Goal: Task Accomplishment & Management: Complete application form

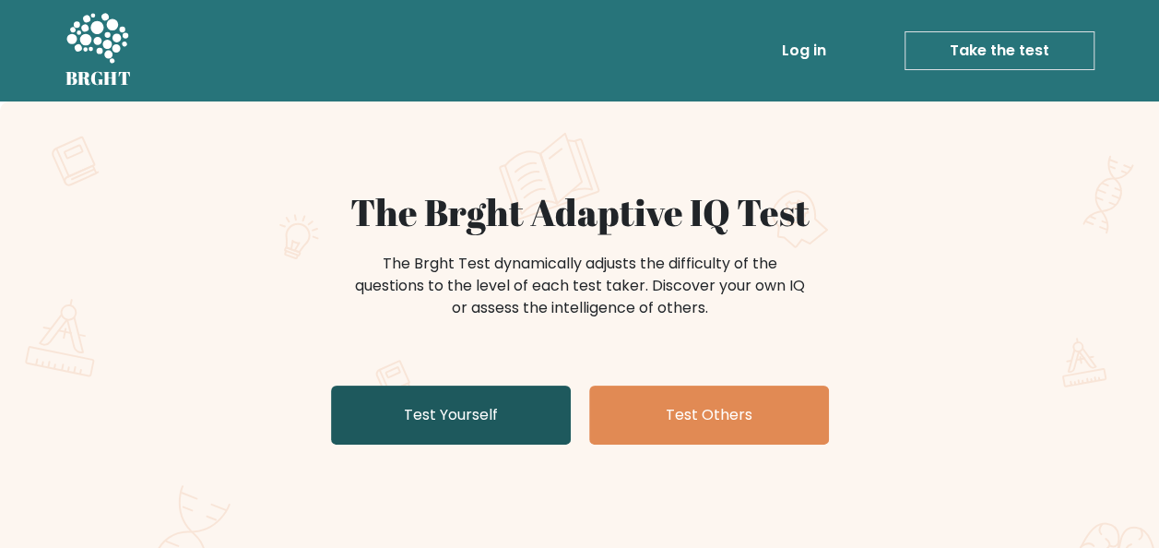
click at [474, 408] on link "Test Yourself" at bounding box center [451, 414] width 240 height 59
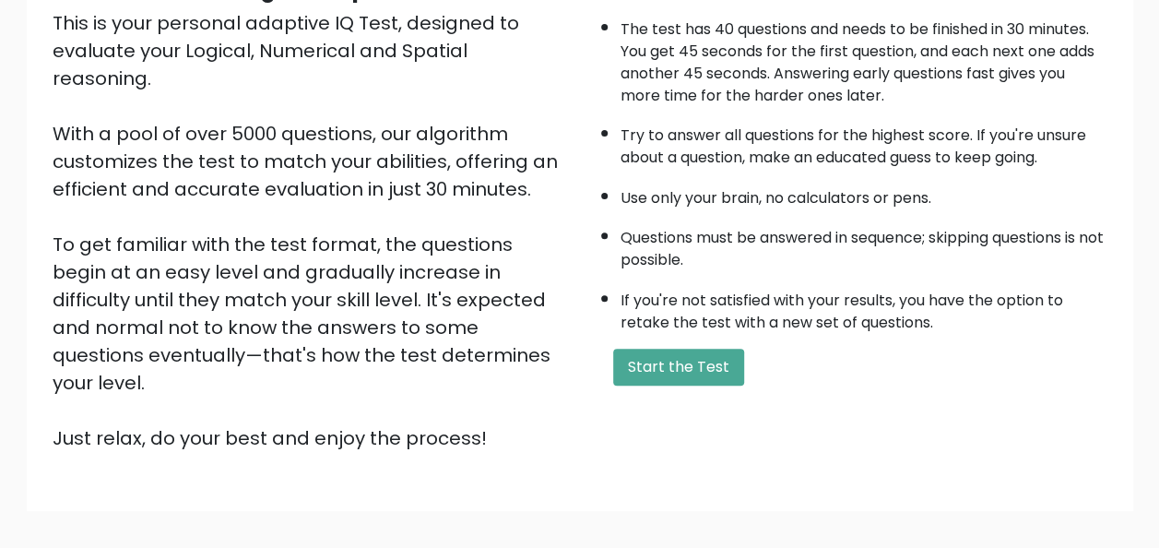
scroll to position [297, 0]
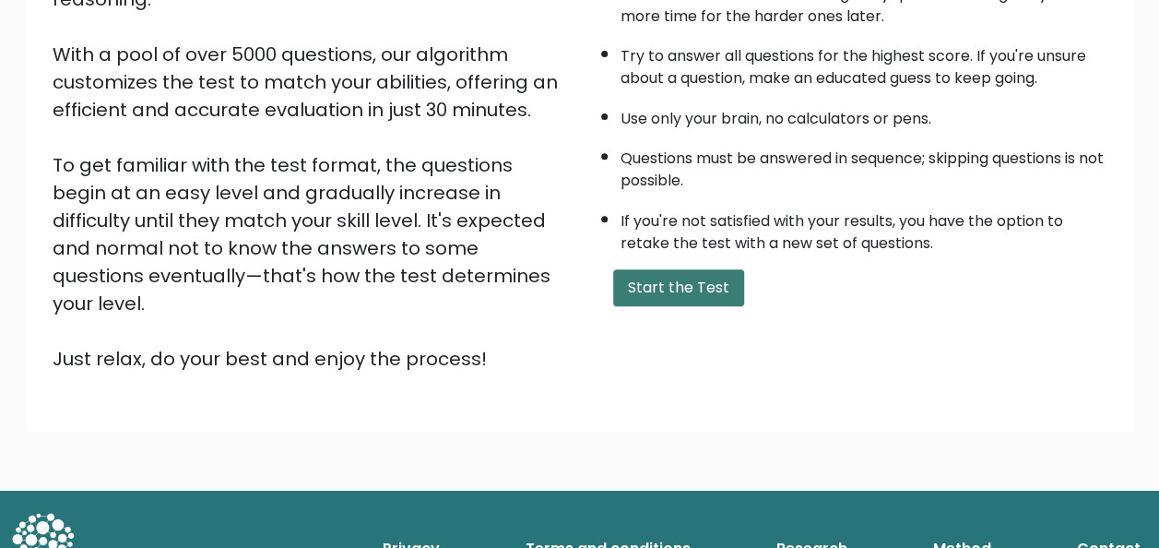
click at [684, 293] on button "Start the Test" at bounding box center [678, 287] width 131 height 37
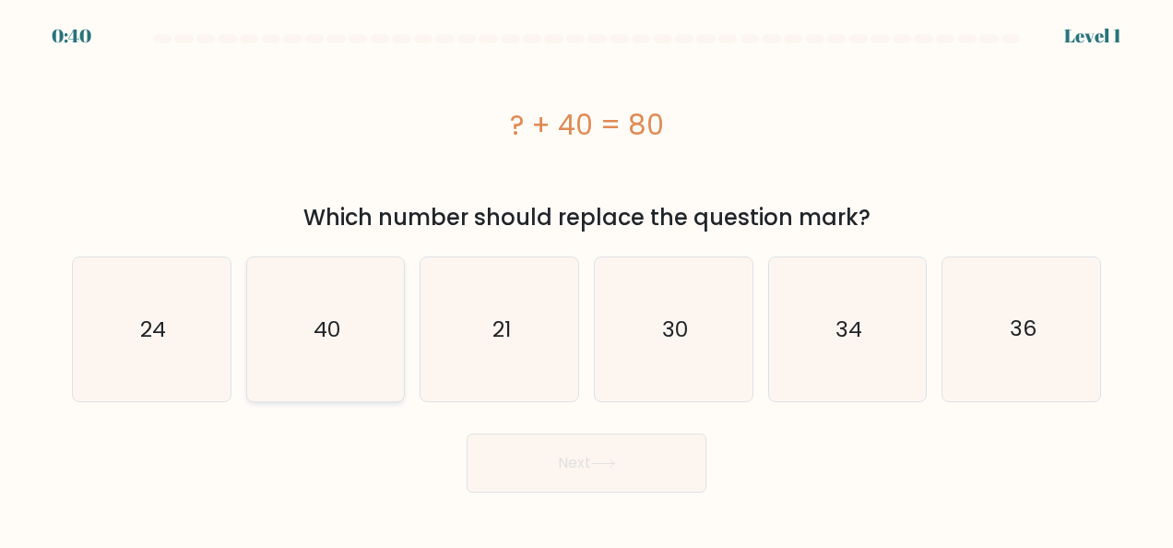
click at [356, 319] on icon "40" at bounding box center [326, 329] width 144 height 144
click at [586, 278] on input "b. 40" at bounding box center [586, 276] width 1 height 5
radio input "true"
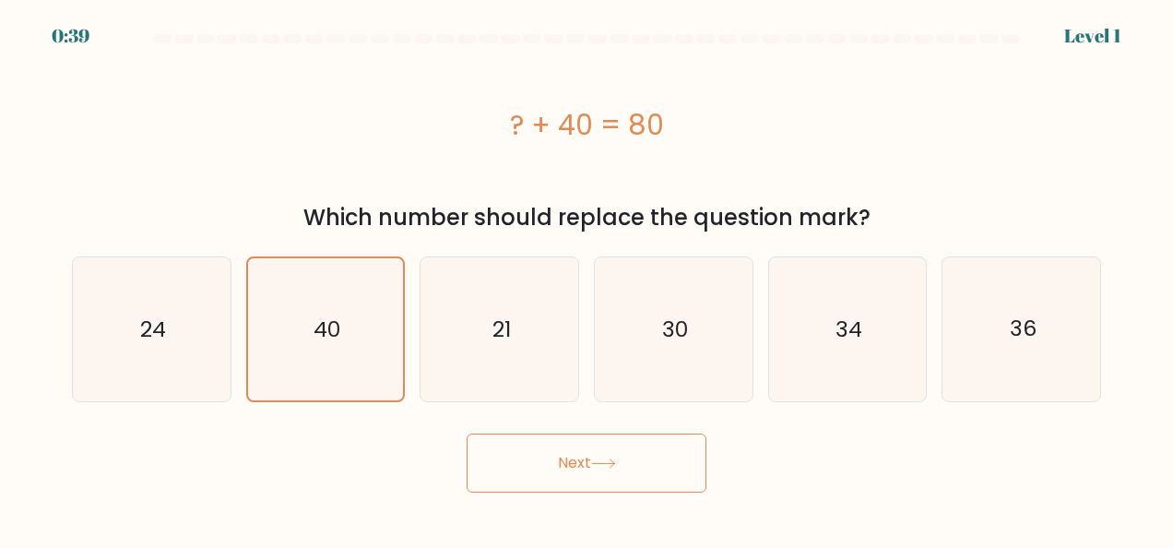
click at [544, 493] on body "0:39 Level 1 a." at bounding box center [586, 274] width 1173 height 548
click at [555, 480] on button "Next" at bounding box center [587, 462] width 240 height 59
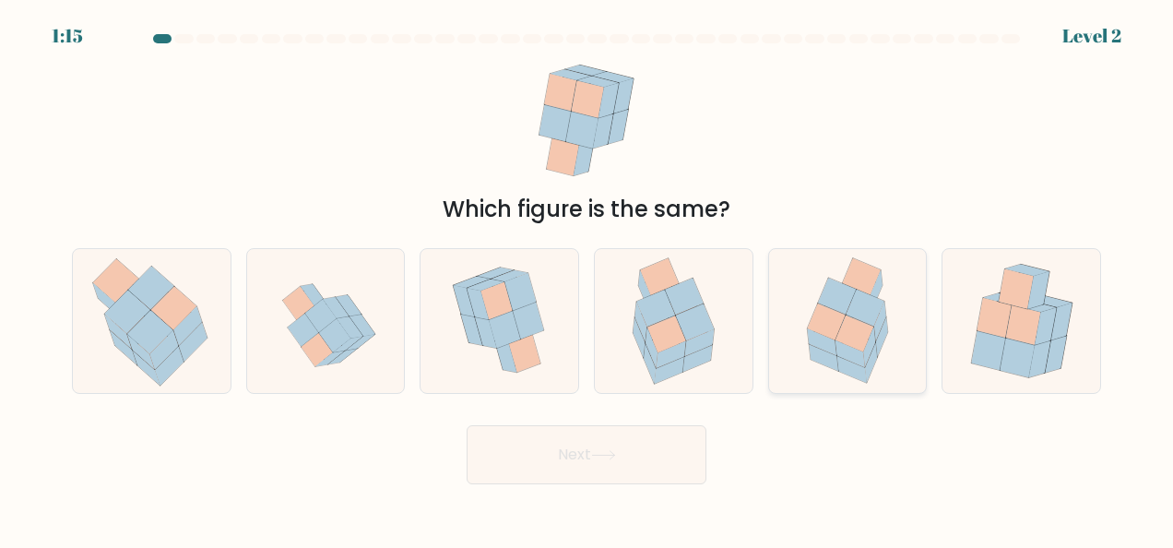
click at [836, 318] on icon at bounding box center [826, 321] width 39 height 37
click at [587, 278] on input "e." at bounding box center [586, 276] width 1 height 5
radio input "true"
click at [559, 478] on button "Next" at bounding box center [587, 454] width 240 height 59
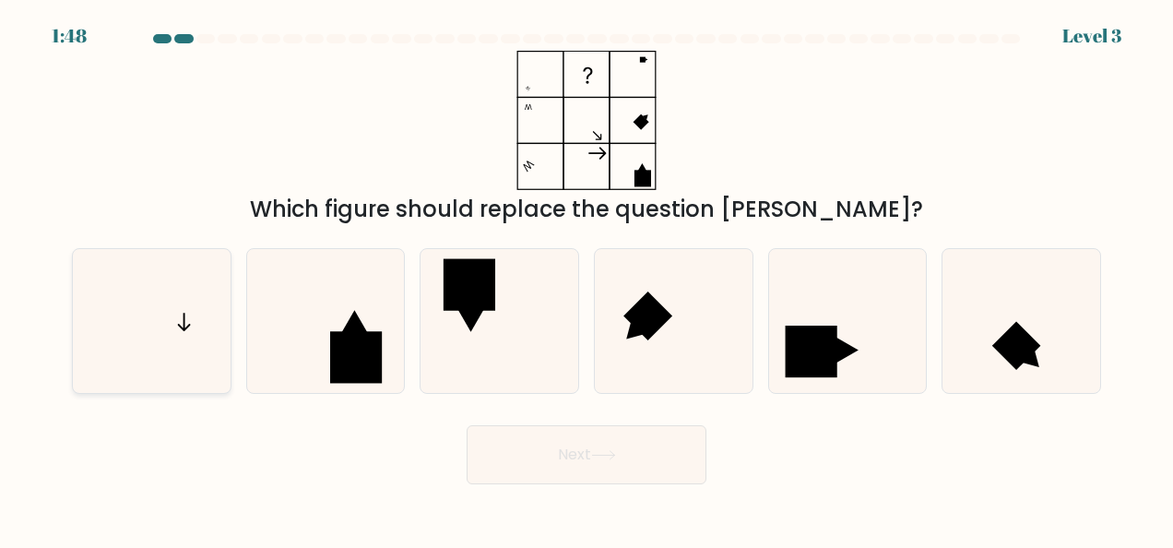
click at [171, 290] on icon at bounding box center [151, 321] width 144 height 144
click at [586, 278] on input "a." at bounding box center [586, 276] width 1 height 5
radio input "true"
click at [599, 461] on button "Next" at bounding box center [587, 454] width 240 height 59
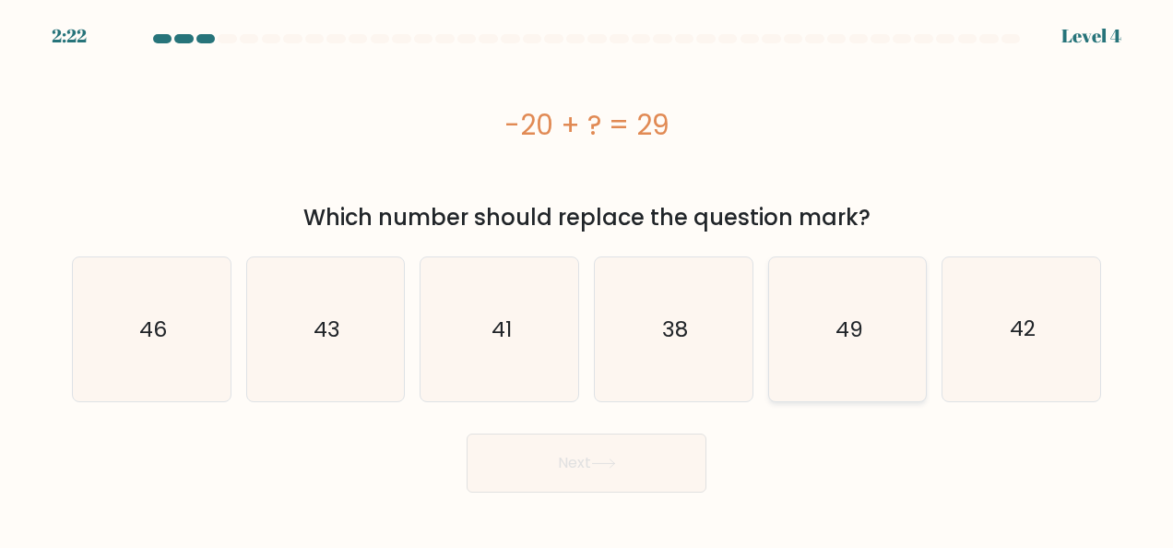
click at [819, 356] on icon "49" at bounding box center [847, 329] width 144 height 144
click at [587, 278] on input "e. 49" at bounding box center [586, 276] width 1 height 5
radio input "true"
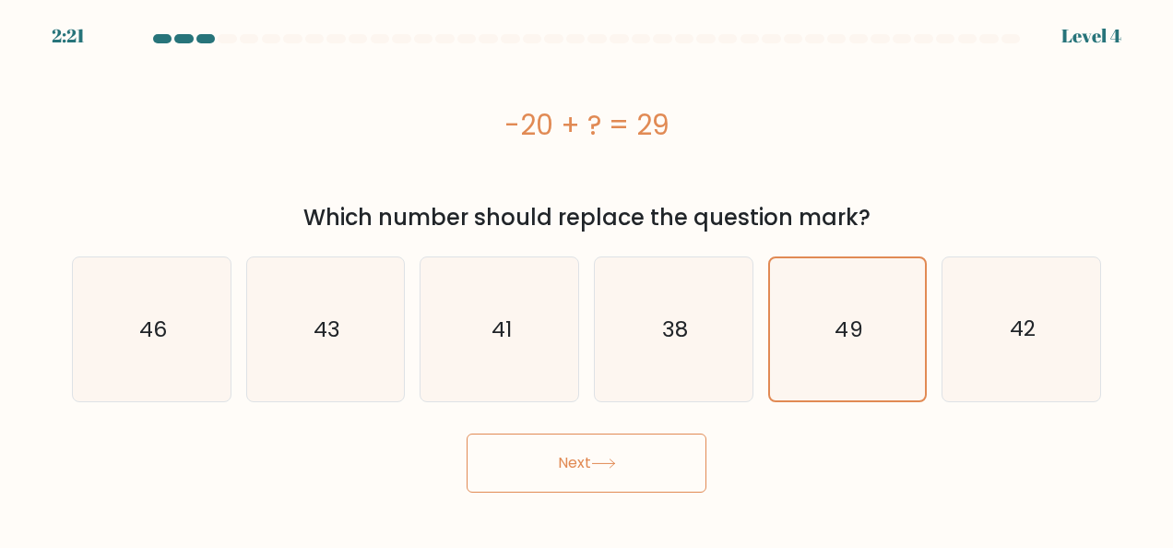
click at [596, 456] on button "Next" at bounding box center [587, 462] width 240 height 59
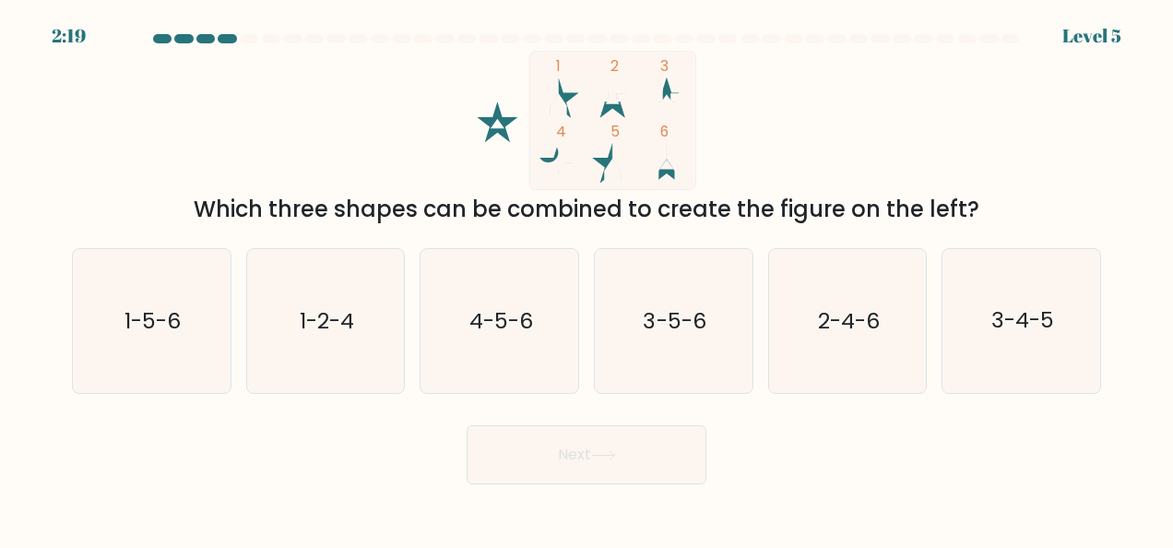
click at [578, 476] on button "Next" at bounding box center [587, 454] width 240 height 59
click at [811, 414] on form at bounding box center [586, 259] width 1173 height 450
click at [155, 334] on text "1-5-6" at bounding box center [152, 321] width 56 height 30
click at [586, 278] on input "a. 1-5-6" at bounding box center [586, 276] width 1 height 5
radio input "true"
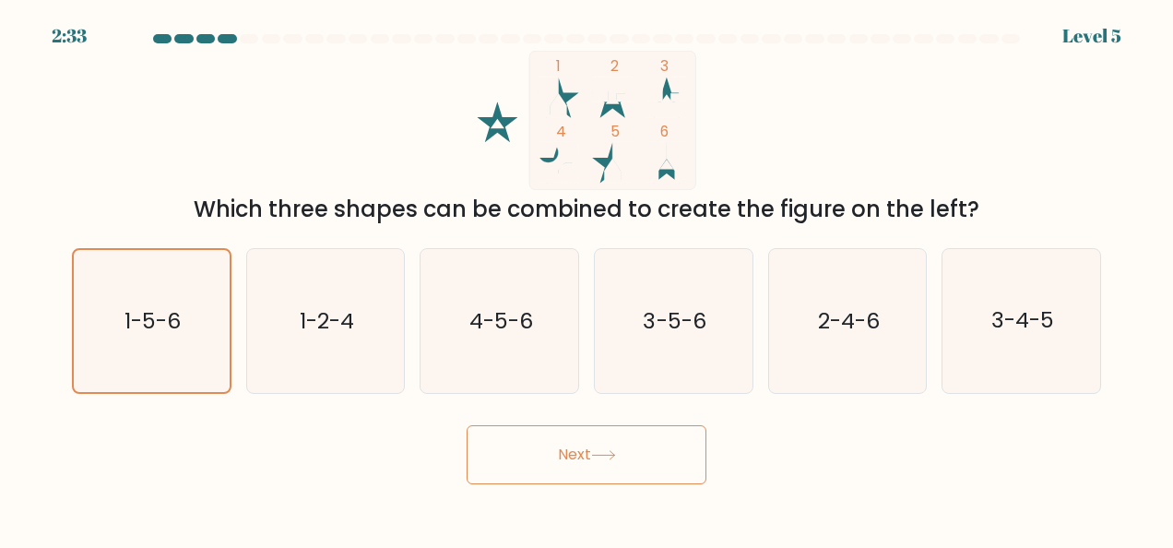
click at [603, 458] on icon at bounding box center [603, 455] width 25 height 10
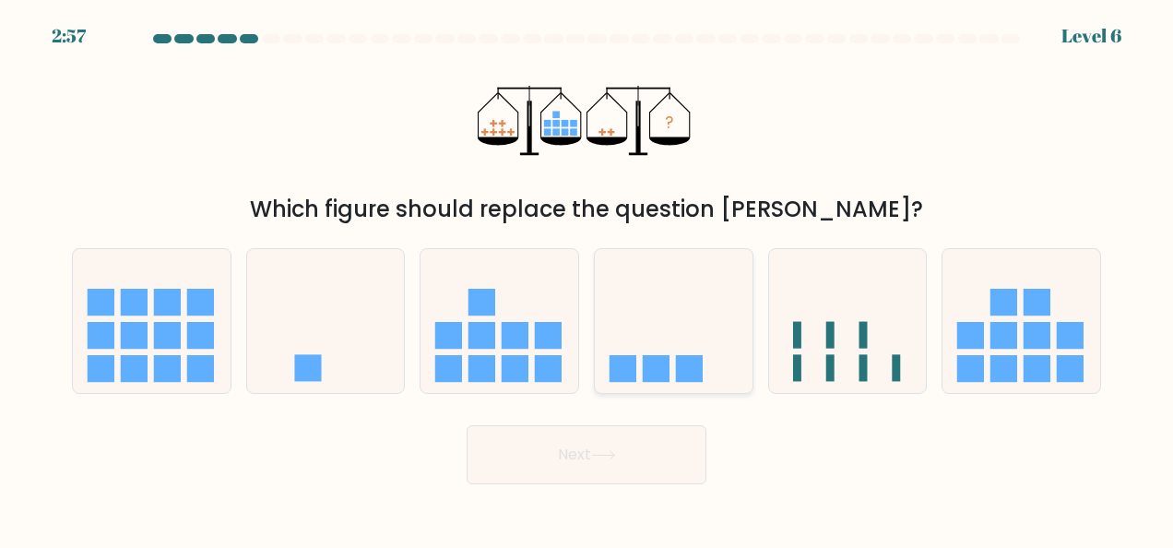
drag, startPoint x: 622, startPoint y: 306, endPoint x: 618, endPoint y: 321, distance: 15.2
click at [622, 308] on icon at bounding box center [674, 320] width 158 height 130
click at [587, 278] on input "d." at bounding box center [586, 276] width 1 height 5
radio input "true"
click at [603, 447] on button "Next" at bounding box center [587, 454] width 240 height 59
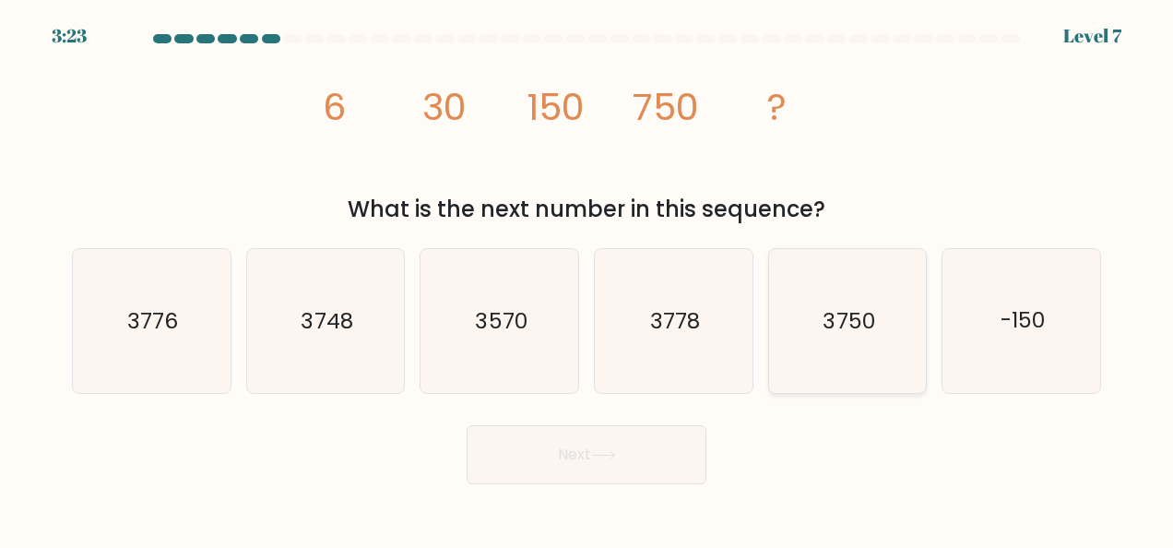
click at [796, 361] on icon "3750" at bounding box center [847, 321] width 144 height 144
click at [587, 278] on input "e. 3750" at bounding box center [586, 276] width 1 height 5
radio input "true"
click at [551, 467] on button "Next" at bounding box center [587, 454] width 240 height 59
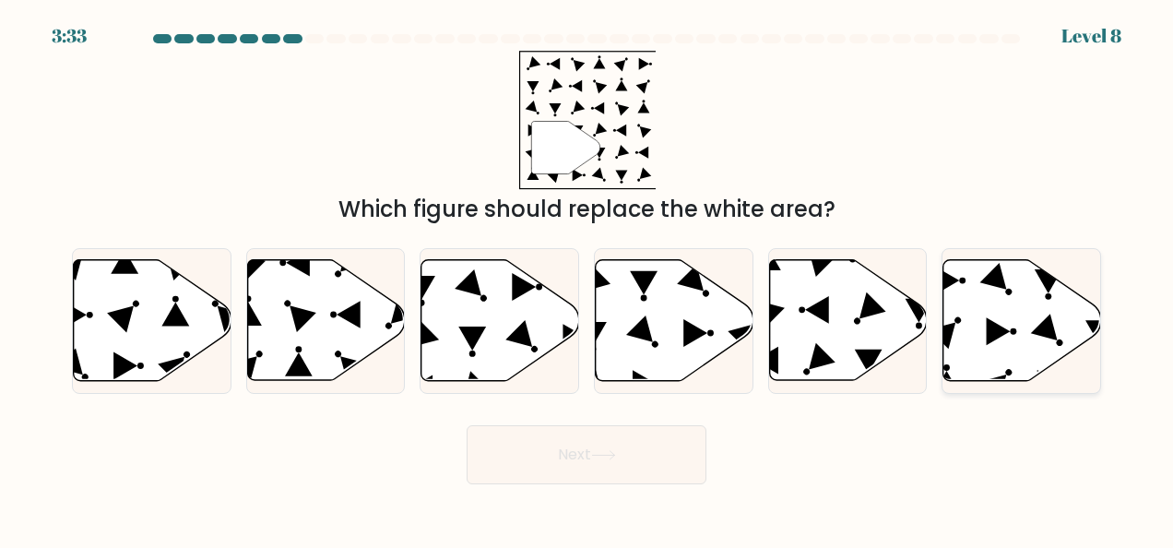
click at [1024, 296] on icon at bounding box center [1022, 320] width 158 height 121
click at [587, 278] on input "f." at bounding box center [586, 276] width 1 height 5
radio input "true"
click at [581, 458] on button "Next" at bounding box center [587, 454] width 240 height 59
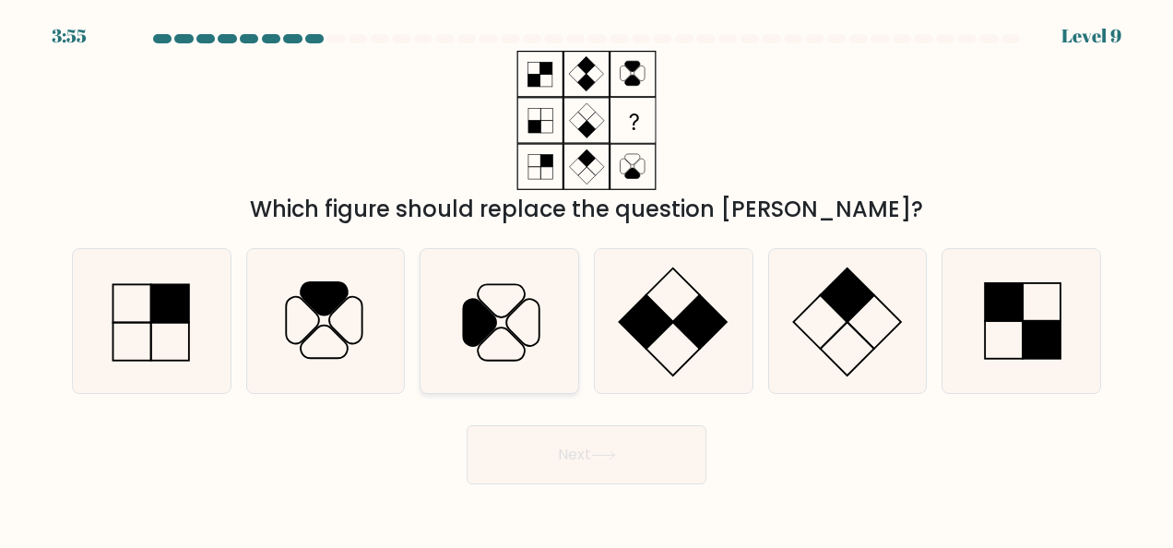
click at [505, 342] on icon at bounding box center [500, 321] width 144 height 144
click at [586, 278] on input "c." at bounding box center [586, 276] width 1 height 5
radio input "true"
drag, startPoint x: 285, startPoint y: 255, endPoint x: 325, endPoint y: 296, distance: 57.4
click at [286, 256] on icon at bounding box center [326, 321] width 144 height 144
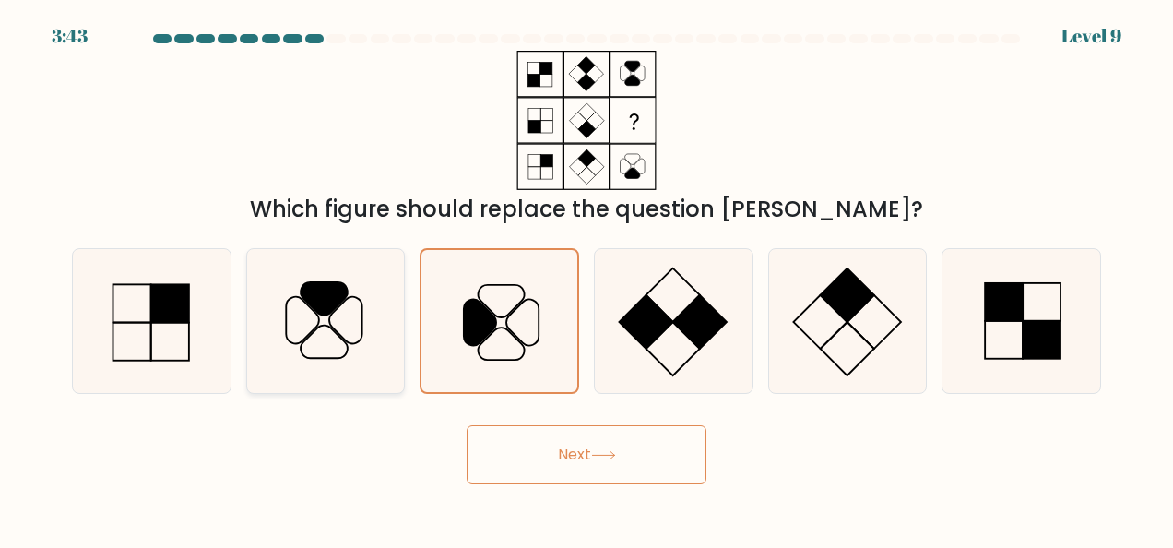
click at [586, 274] on input "b." at bounding box center [586, 276] width 1 height 5
radio input "true"
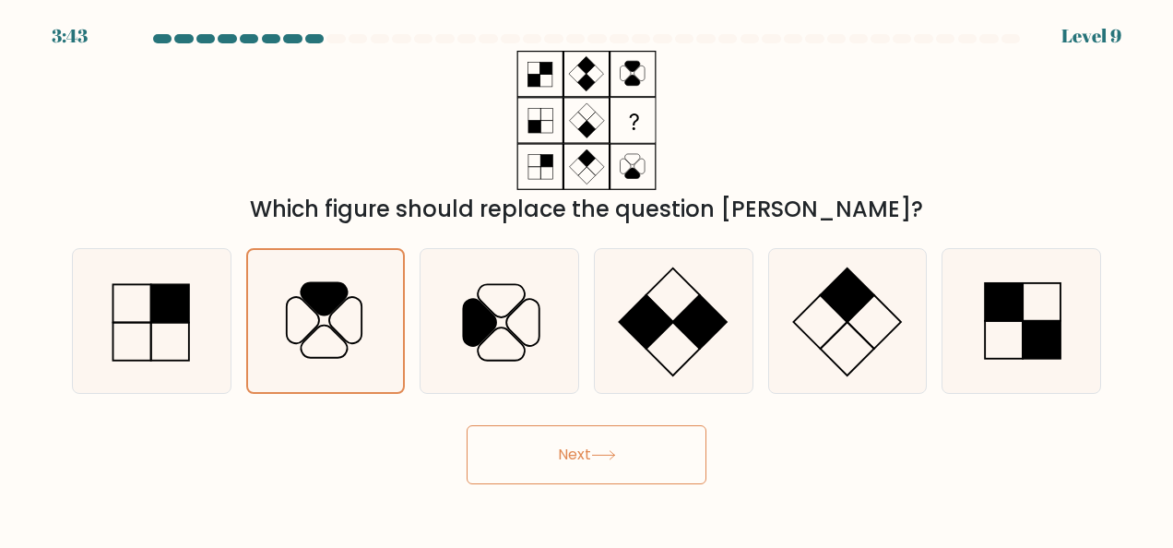
click at [513, 459] on button "Next" at bounding box center [587, 454] width 240 height 59
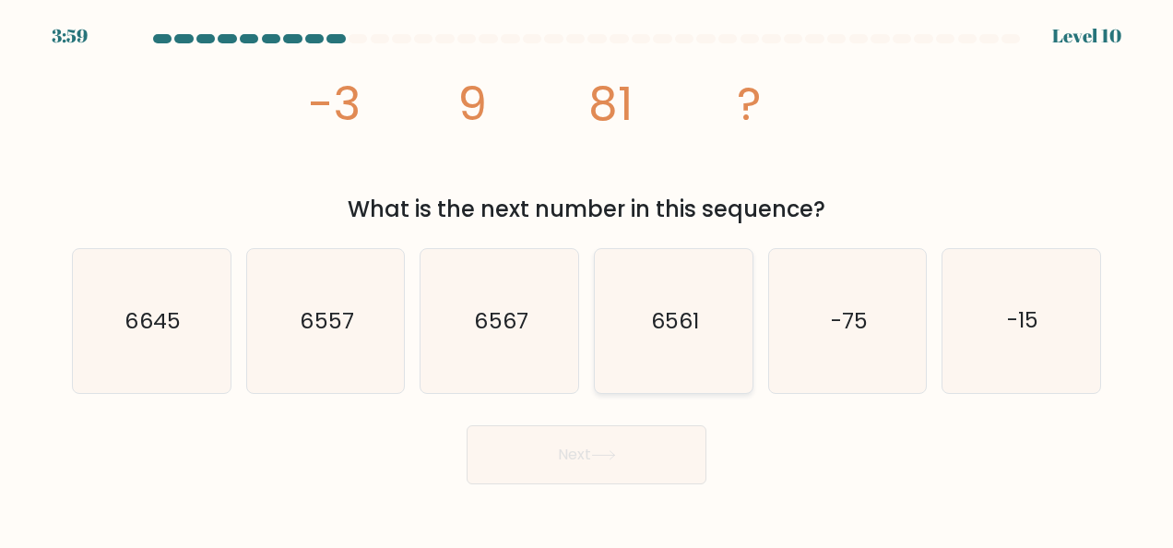
click at [657, 355] on icon "6561" at bounding box center [673, 321] width 144 height 144
click at [587, 278] on input "d. 6561" at bounding box center [586, 276] width 1 height 5
radio input "true"
click at [644, 457] on button "Next" at bounding box center [587, 454] width 240 height 59
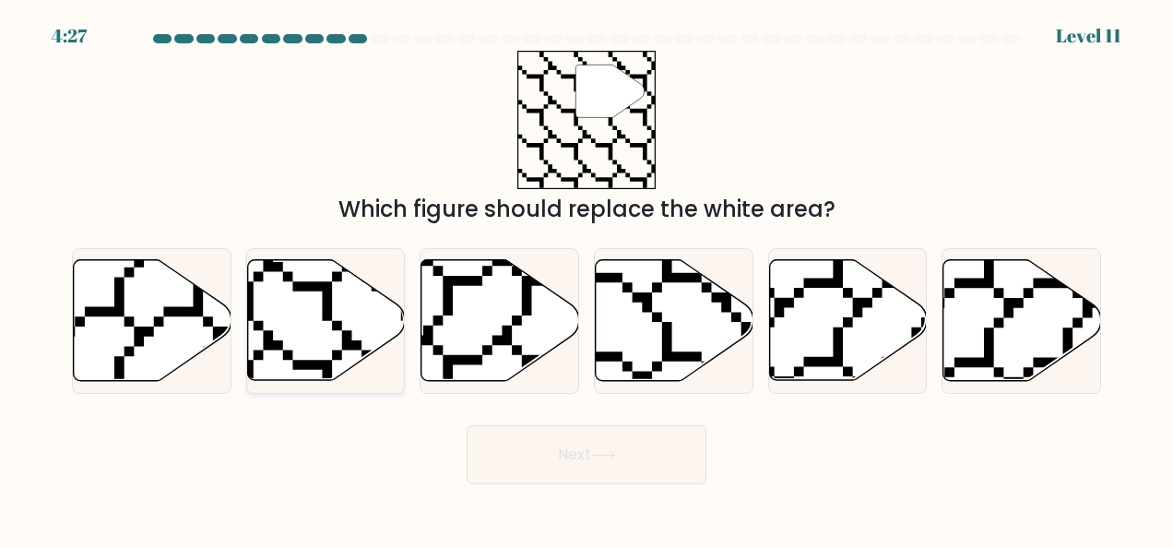
click at [349, 326] on icon at bounding box center [326, 320] width 158 height 121
click at [586, 278] on input "b." at bounding box center [586, 276] width 1 height 5
radio input "true"
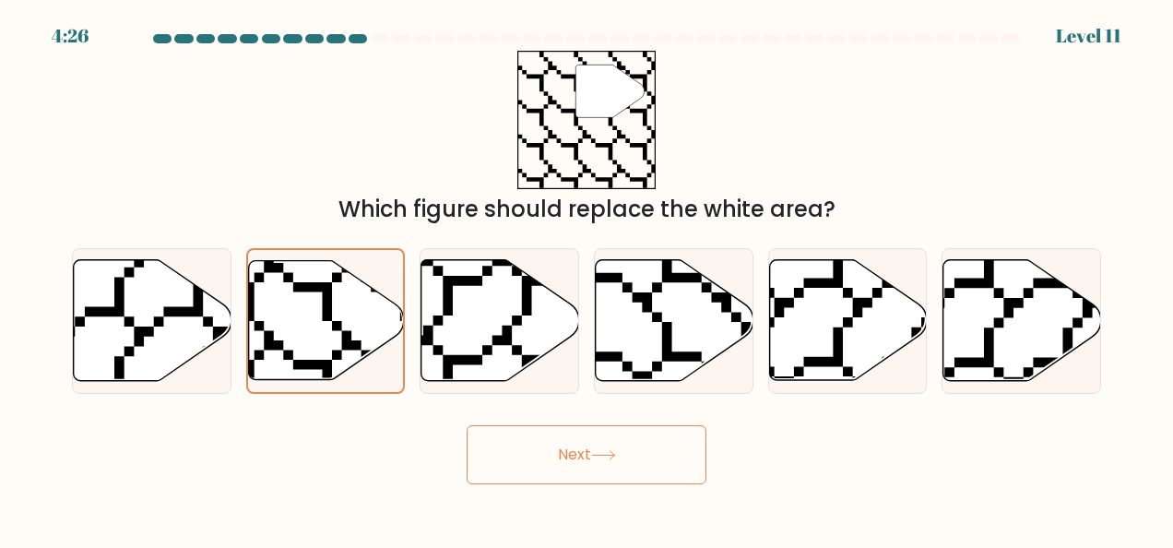
click at [592, 477] on button "Next" at bounding box center [587, 454] width 240 height 59
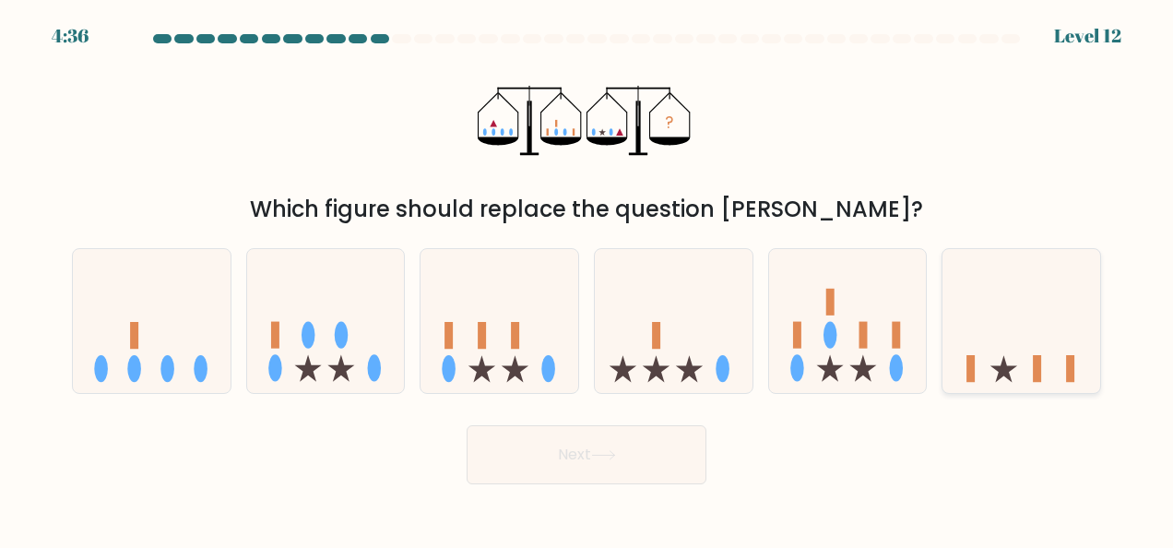
click at [1028, 347] on icon at bounding box center [1021, 320] width 158 height 130
click at [587, 278] on input "f." at bounding box center [586, 276] width 1 height 5
radio input "true"
click at [657, 466] on button "Next" at bounding box center [587, 454] width 240 height 59
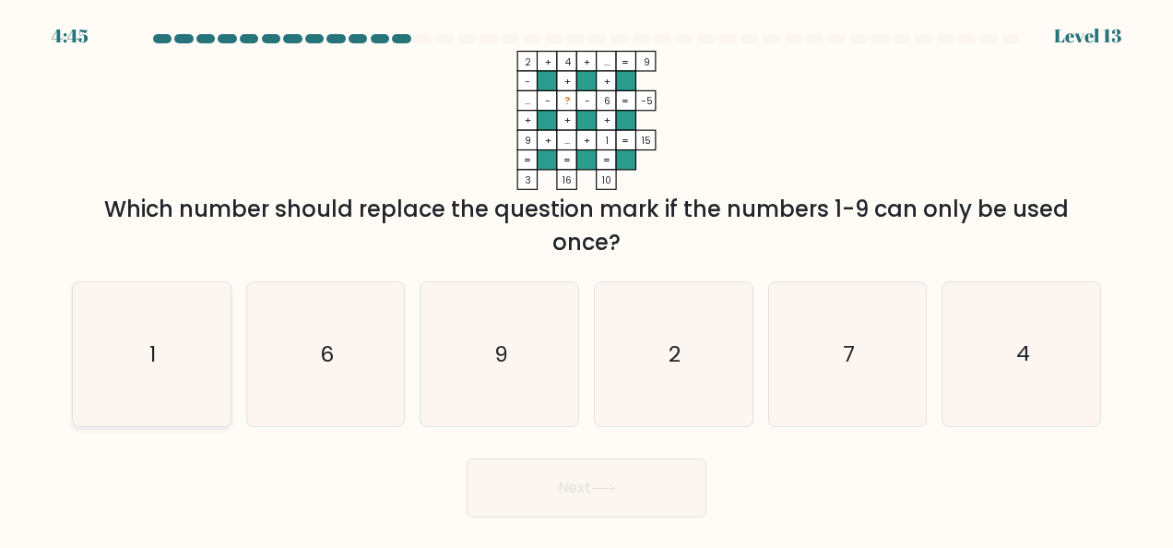
click at [159, 349] on icon "1" at bounding box center [151, 354] width 144 height 144
click at [586, 278] on input "a. 1" at bounding box center [586, 276] width 1 height 5
radio input "true"
click at [604, 498] on button "Next" at bounding box center [587, 487] width 240 height 59
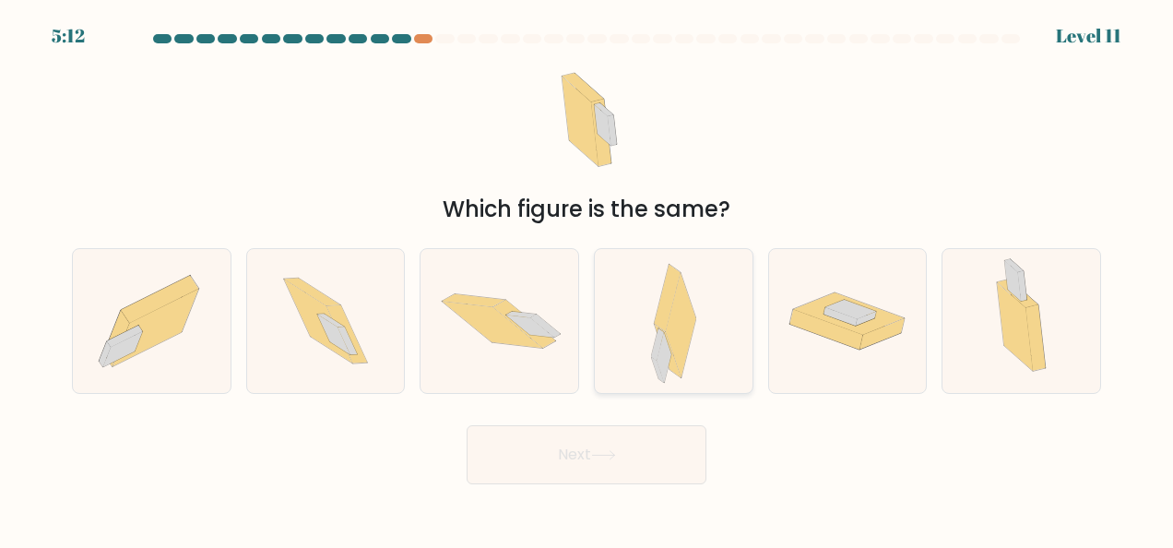
click at [651, 337] on icon at bounding box center [673, 321] width 45 height 144
click at [587, 278] on input "d." at bounding box center [586, 276] width 1 height 5
radio input "true"
click at [625, 459] on button "Next" at bounding box center [587, 454] width 240 height 59
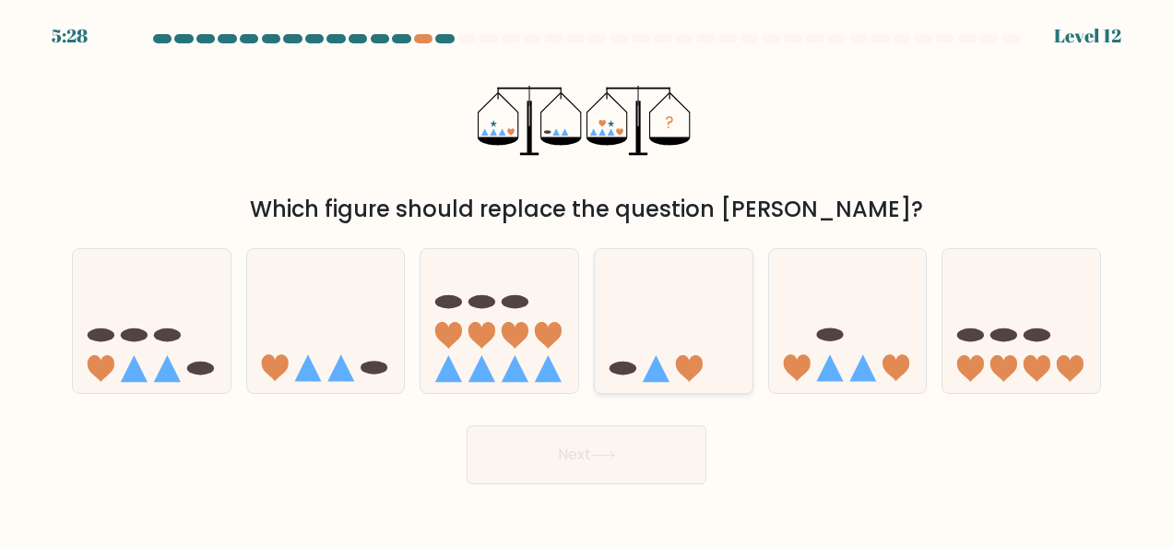
click at [663, 341] on icon at bounding box center [674, 320] width 158 height 130
click at [587, 278] on input "d." at bounding box center [586, 276] width 1 height 5
radio input "true"
click at [621, 465] on button "Next" at bounding box center [587, 454] width 240 height 59
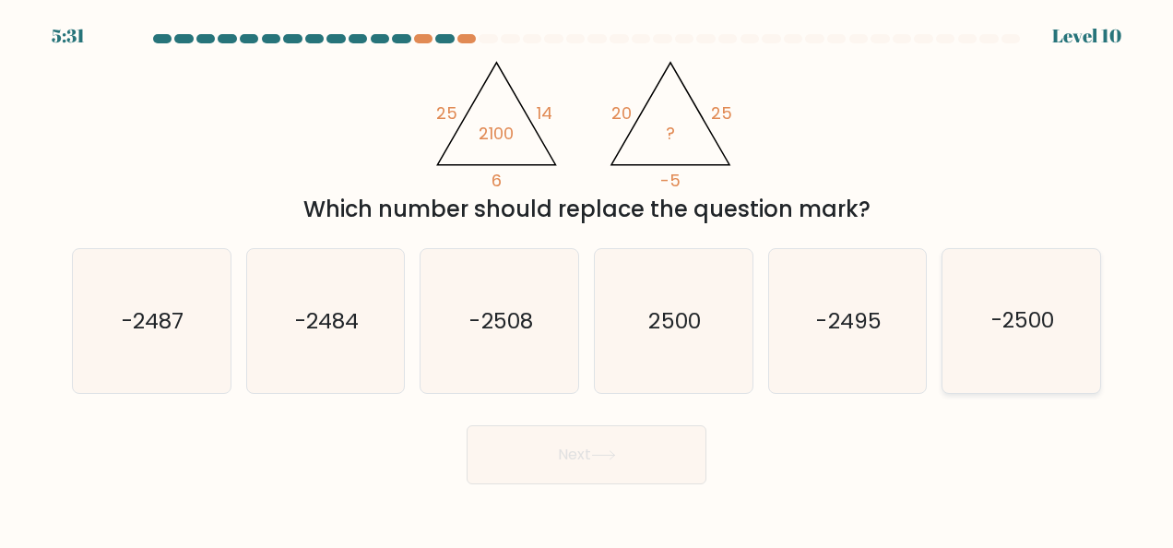
click at [1049, 332] on text "-2500" at bounding box center [1022, 321] width 63 height 30
click at [587, 278] on input "f. -2500" at bounding box center [586, 276] width 1 height 5
radio input "true"
click at [668, 455] on button "Next" at bounding box center [587, 454] width 240 height 59
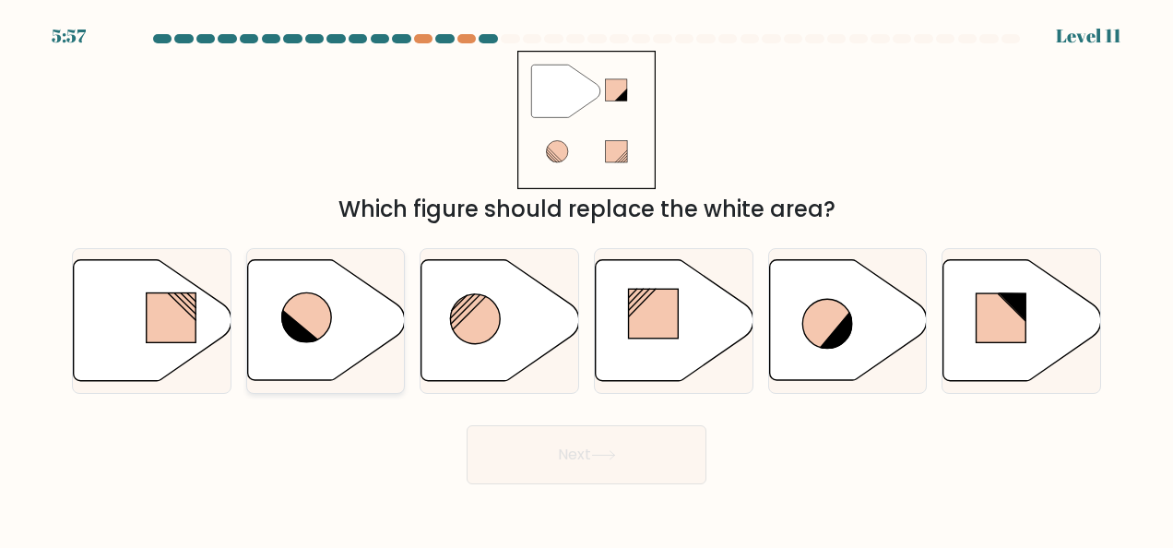
click at [370, 288] on icon at bounding box center [326, 320] width 158 height 121
click at [586, 278] on input "b." at bounding box center [586, 276] width 1 height 5
radio input "true"
click at [579, 461] on button "Next" at bounding box center [587, 454] width 240 height 59
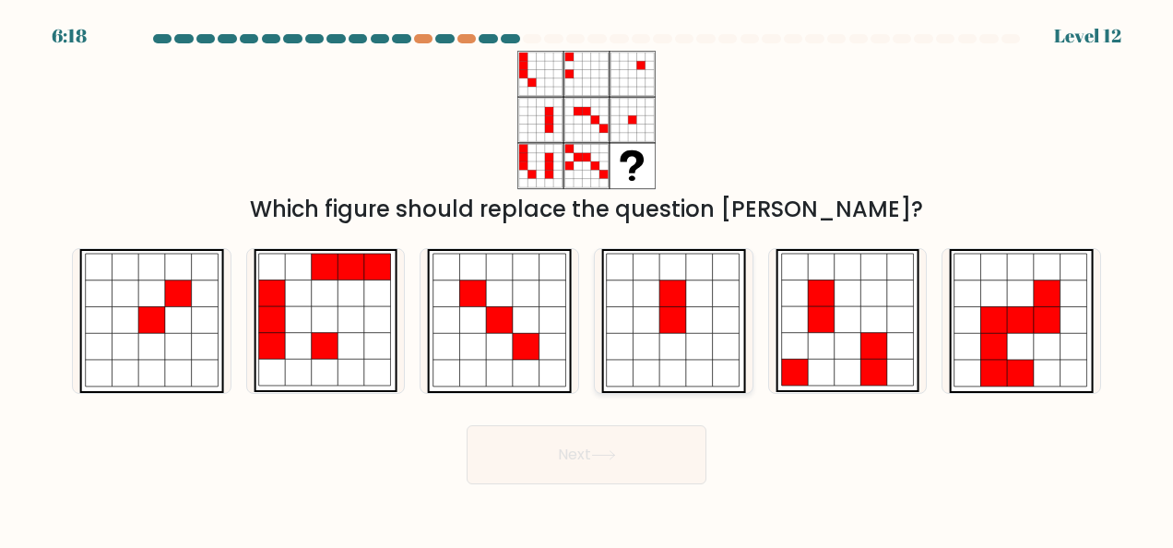
click at [662, 355] on icon at bounding box center [672, 346] width 27 height 27
click at [587, 278] on input "d." at bounding box center [586, 276] width 1 height 5
radio input "true"
click at [693, 446] on button "Next" at bounding box center [587, 454] width 240 height 59
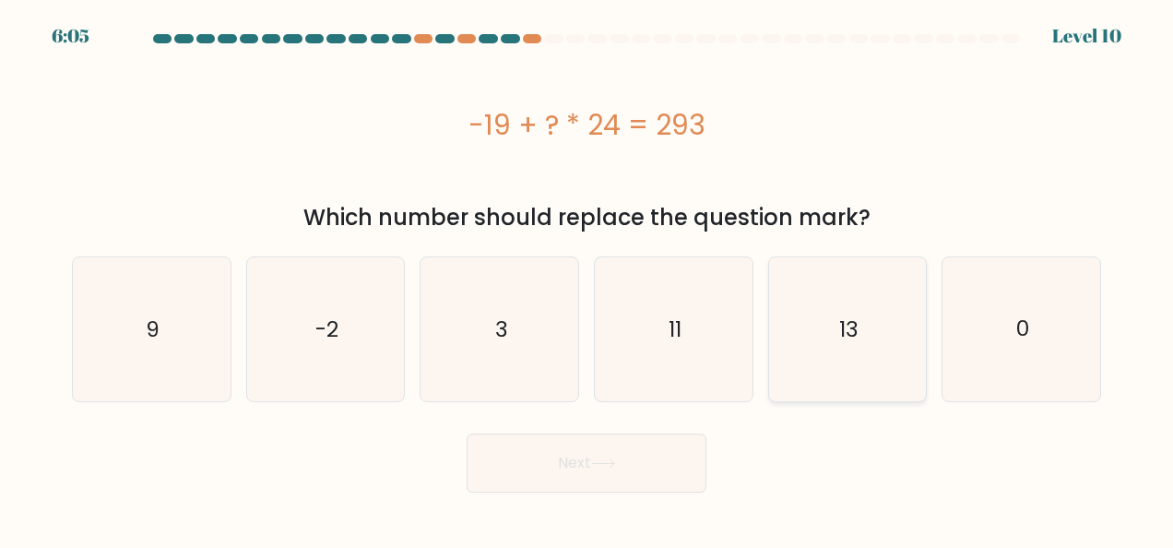
click at [806, 361] on icon "13" at bounding box center [847, 329] width 144 height 144
click at [587, 278] on input "e. 13" at bounding box center [586, 276] width 1 height 5
radio input "true"
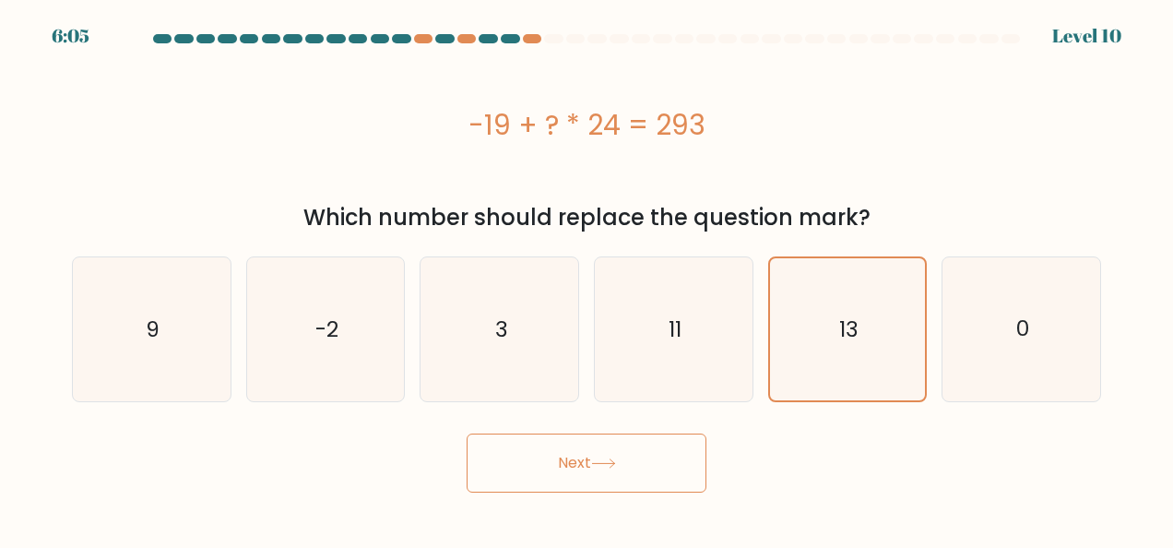
click at [655, 463] on button "Next" at bounding box center [587, 462] width 240 height 59
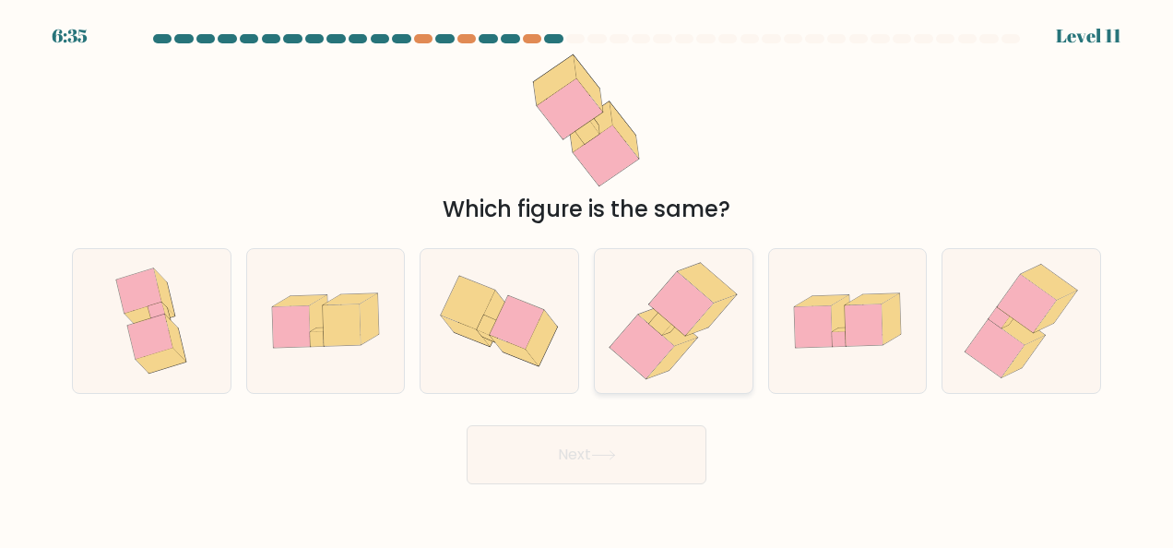
click at [682, 336] on icon at bounding box center [668, 326] width 59 height 40
click at [587, 278] on input "d." at bounding box center [586, 276] width 1 height 5
radio input "true"
click at [536, 452] on button "Next" at bounding box center [587, 454] width 240 height 59
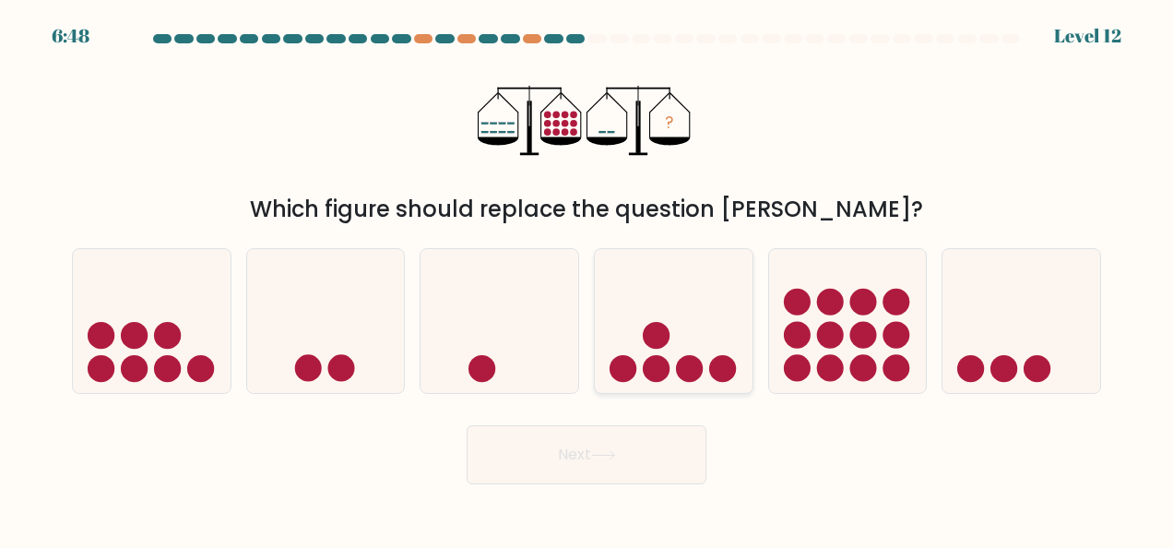
click at [681, 362] on circle at bounding box center [689, 368] width 27 height 27
click at [587, 278] on input "d." at bounding box center [586, 276] width 1 height 5
radio input "true"
click at [664, 447] on button "Next" at bounding box center [587, 454] width 240 height 59
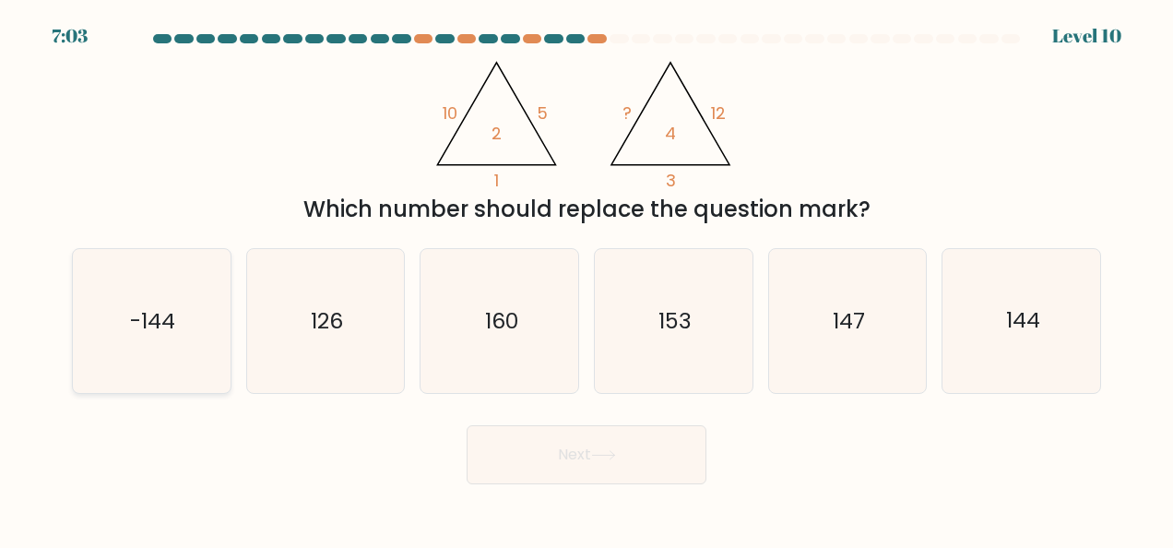
click at [208, 301] on icon "-144" at bounding box center [151, 321] width 144 height 144
click at [586, 278] on input "a. -144" at bounding box center [586, 276] width 1 height 5
radio input "true"
click at [1024, 349] on icon "144" at bounding box center [1022, 321] width 144 height 144
click at [587, 278] on input "f. 144" at bounding box center [586, 276] width 1 height 5
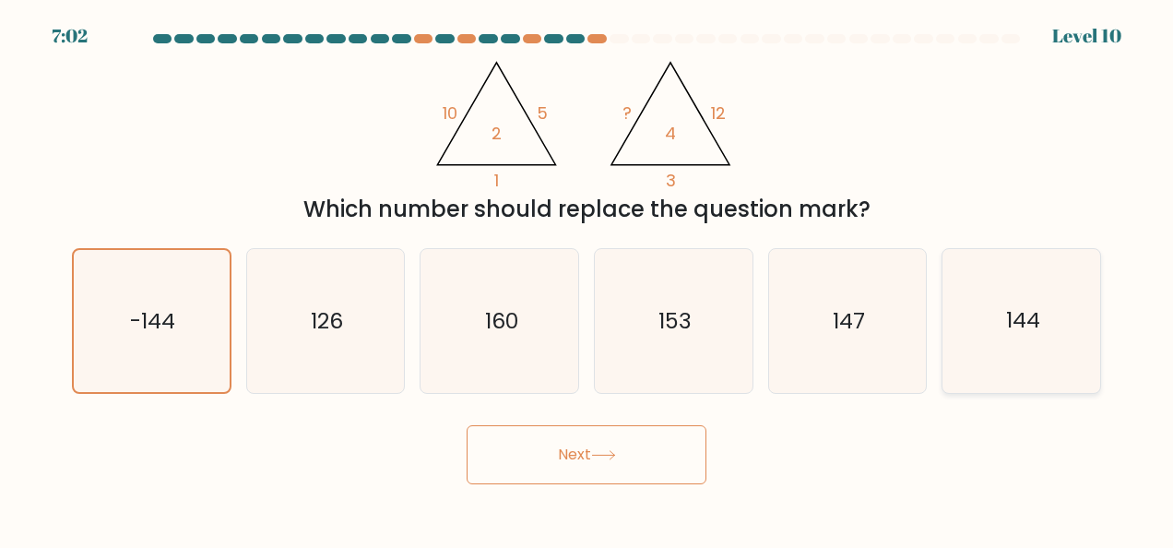
radio input "true"
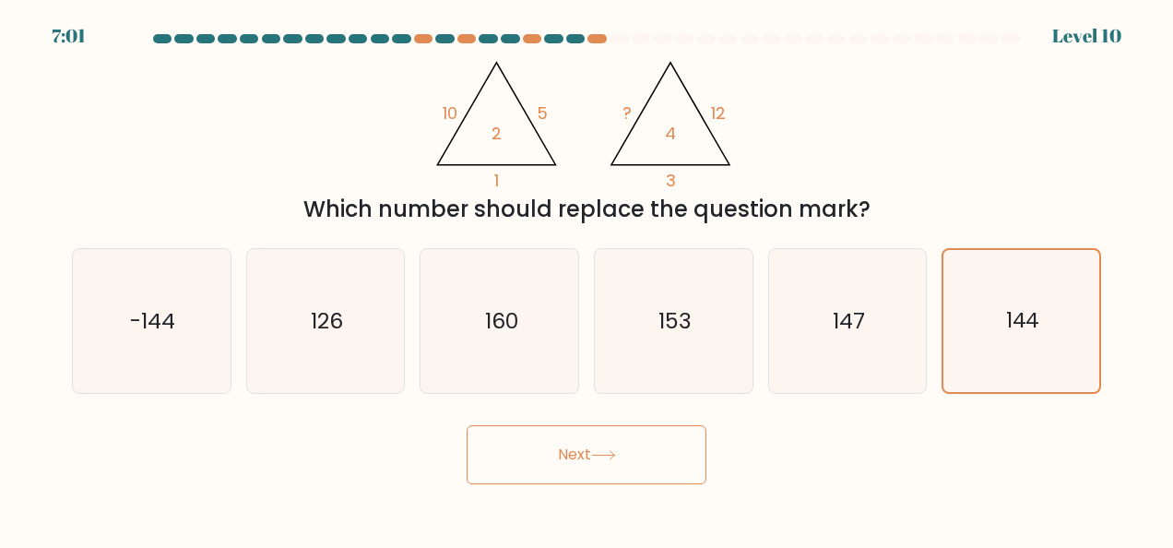
click at [596, 477] on button "Next" at bounding box center [587, 454] width 240 height 59
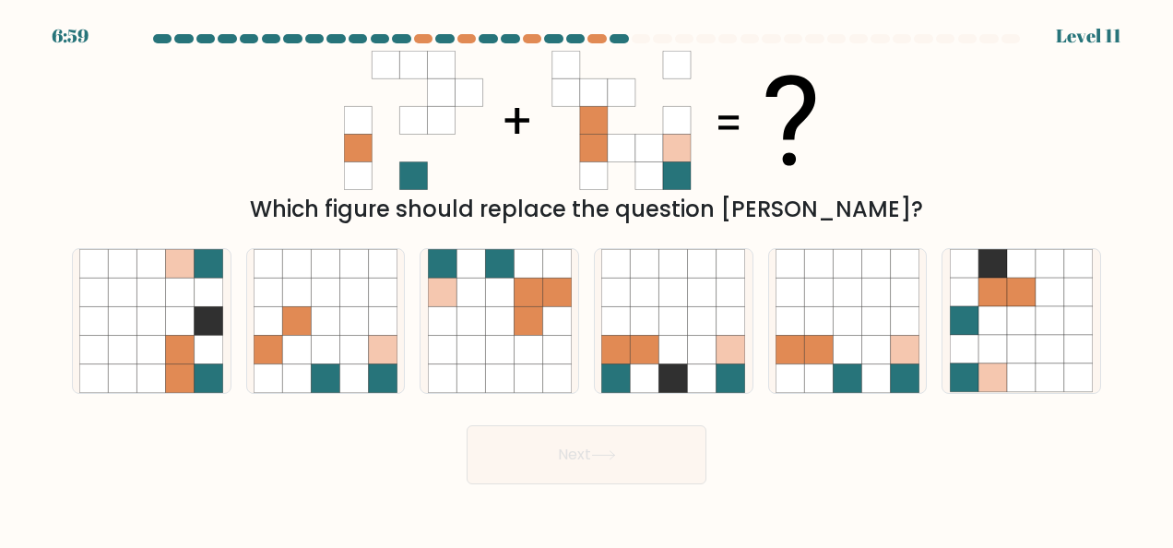
click at [594, 450] on button "Next" at bounding box center [587, 454] width 240 height 59
click at [880, 443] on div "Next" at bounding box center [586, 450] width 1051 height 68
click at [527, 363] on icon at bounding box center [528, 349] width 29 height 29
click at [586, 278] on input "c." at bounding box center [586, 276] width 1 height 5
radio input "true"
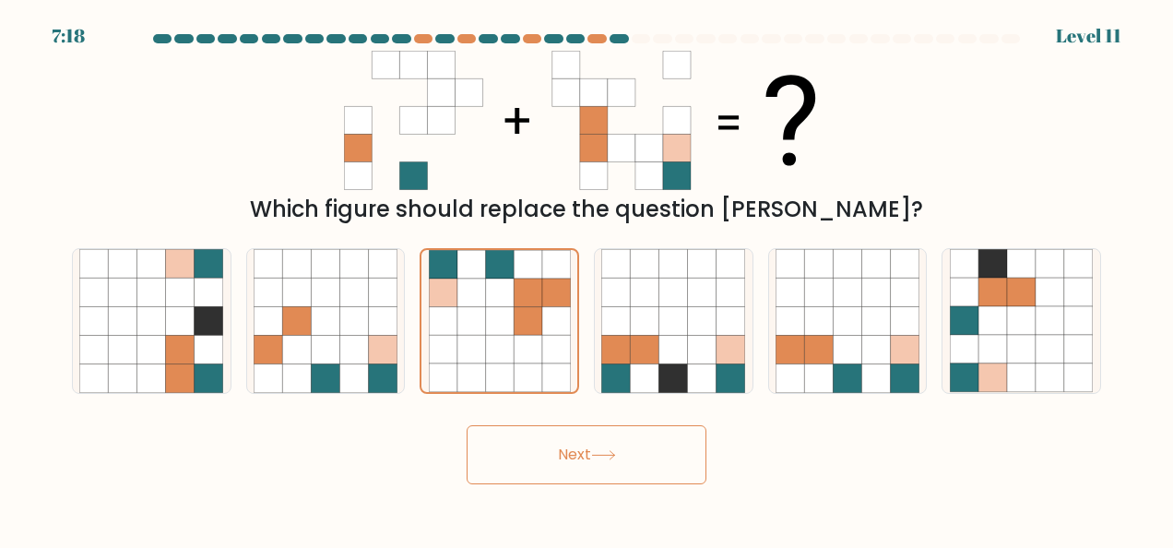
click at [636, 466] on button "Next" at bounding box center [587, 454] width 240 height 59
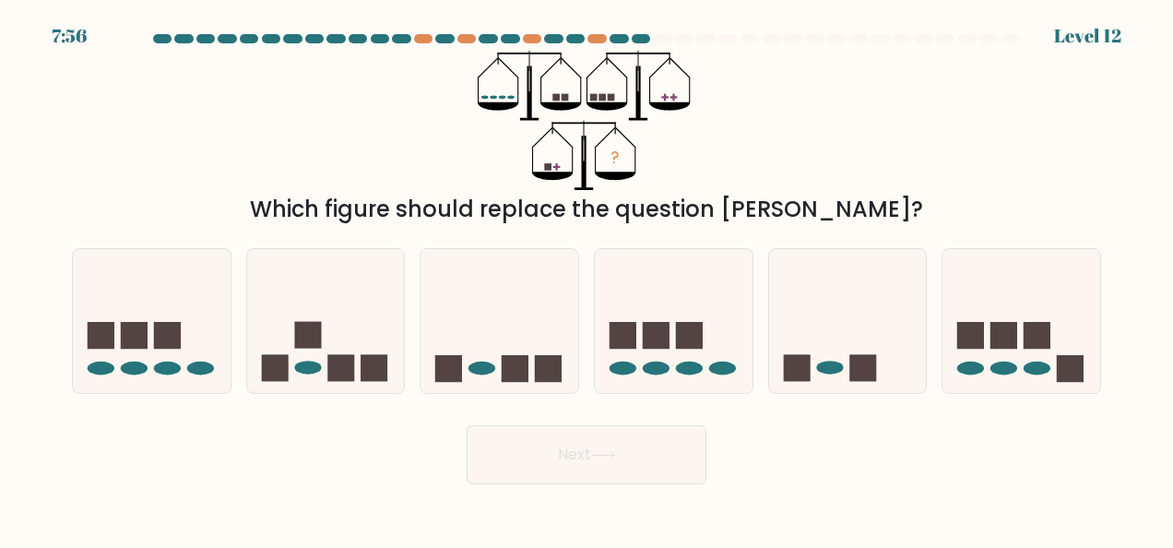
click at [467, 425] on button "Next" at bounding box center [587, 454] width 240 height 59
click at [562, 530] on body "7:55 Level 12" at bounding box center [586, 274] width 1173 height 548
click at [456, 343] on icon at bounding box center [499, 320] width 158 height 130
click at [586, 278] on input "c." at bounding box center [586, 276] width 1 height 5
radio input "true"
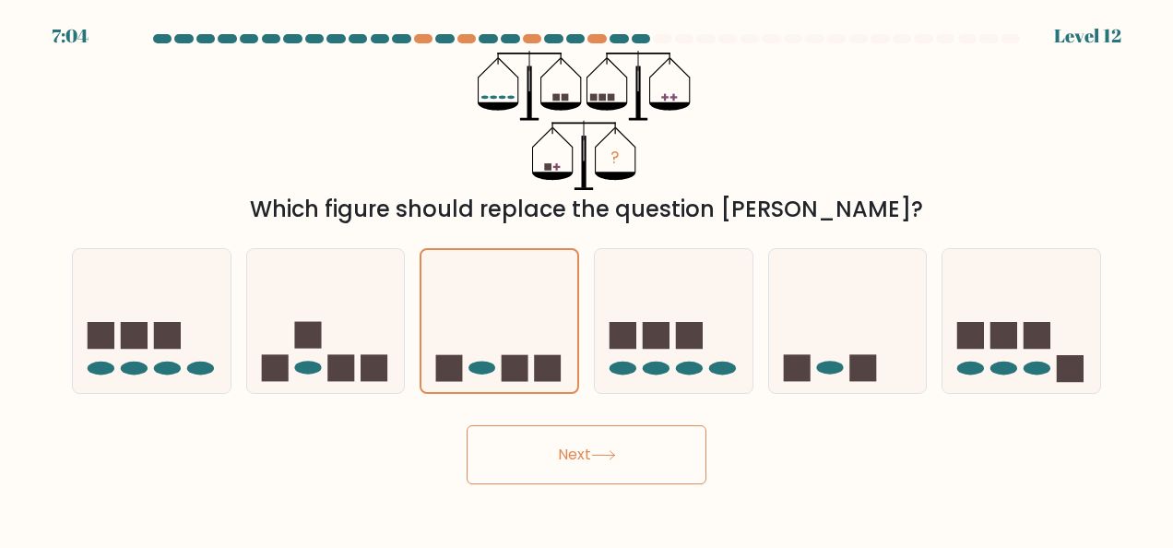
click at [546, 460] on button "Next" at bounding box center [587, 454] width 240 height 59
click at [662, 464] on button "Next" at bounding box center [587, 454] width 240 height 59
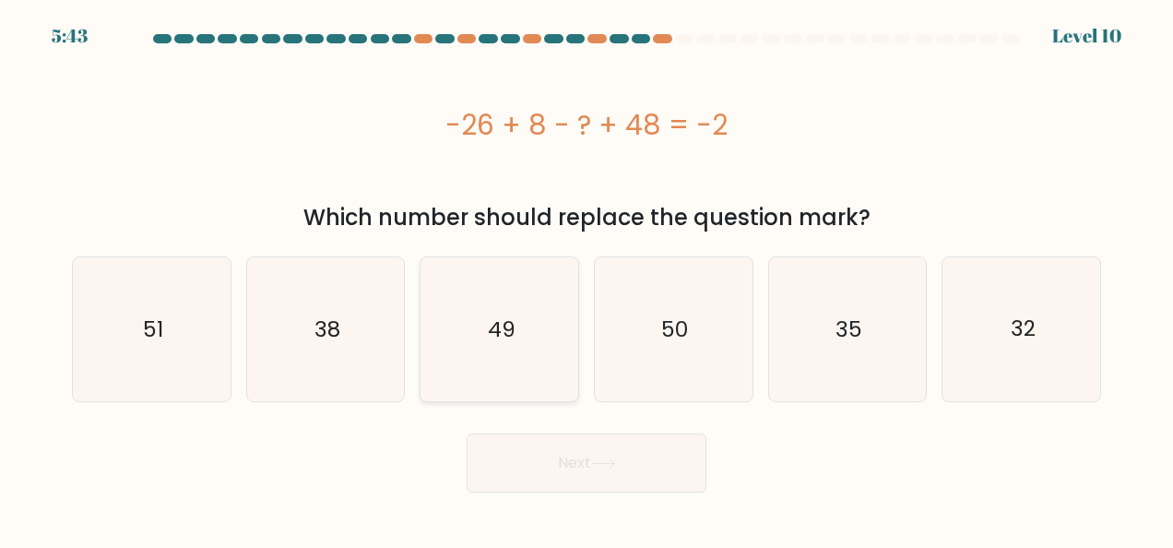
click at [513, 298] on icon "49" at bounding box center [500, 329] width 144 height 144
click at [586, 278] on input "c. 49" at bounding box center [586, 276] width 1 height 5
radio input "true"
click at [551, 470] on button "Next" at bounding box center [587, 462] width 240 height 59
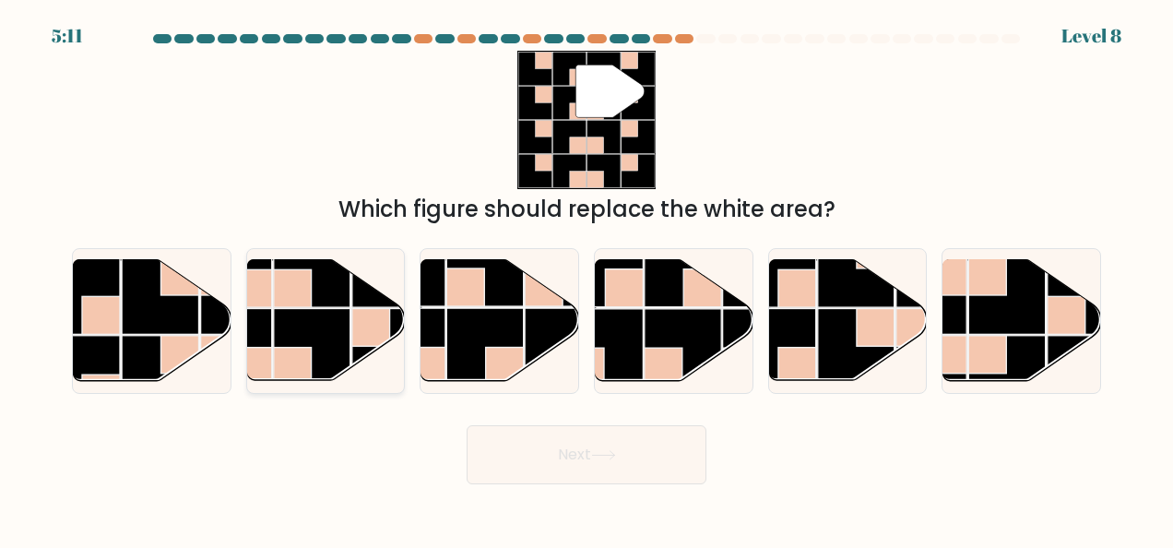
click at [313, 312] on rect at bounding box center [312, 347] width 77 height 77
click at [586, 278] on input "b." at bounding box center [586, 276] width 1 height 5
radio input "true"
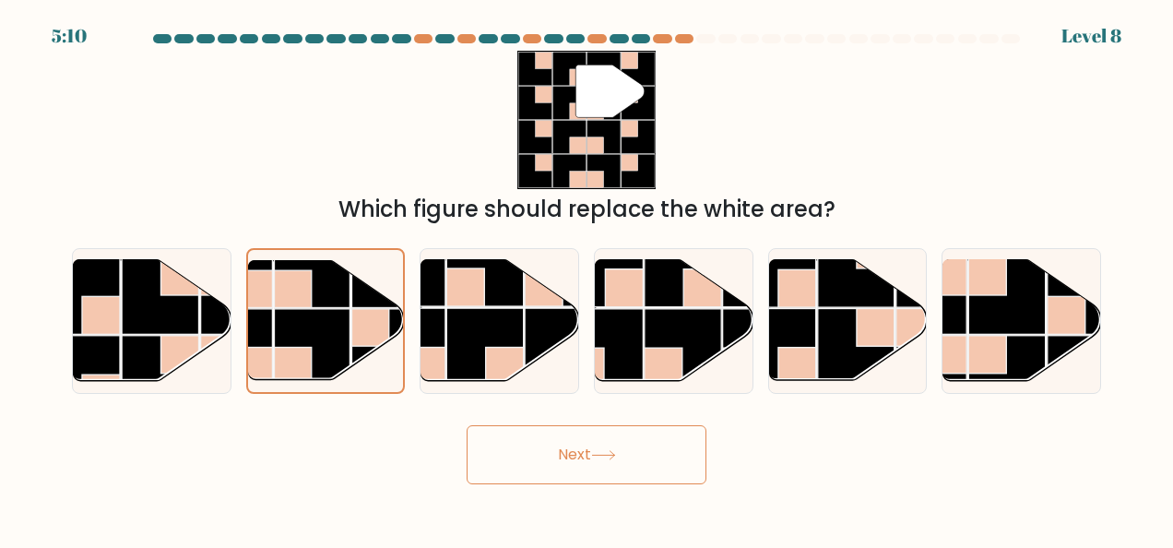
click at [578, 449] on button "Next" at bounding box center [587, 454] width 240 height 59
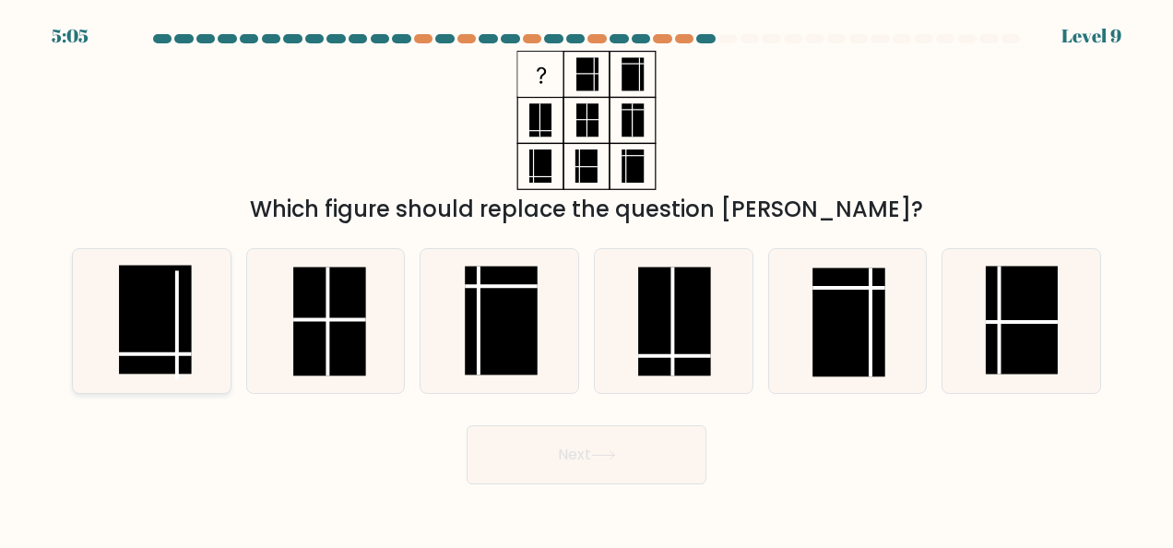
click at [142, 324] on rect at bounding box center [155, 320] width 72 height 109
click at [586, 278] on input "a." at bounding box center [586, 276] width 1 height 5
radio input "true"
click at [642, 446] on button "Next" at bounding box center [587, 454] width 240 height 59
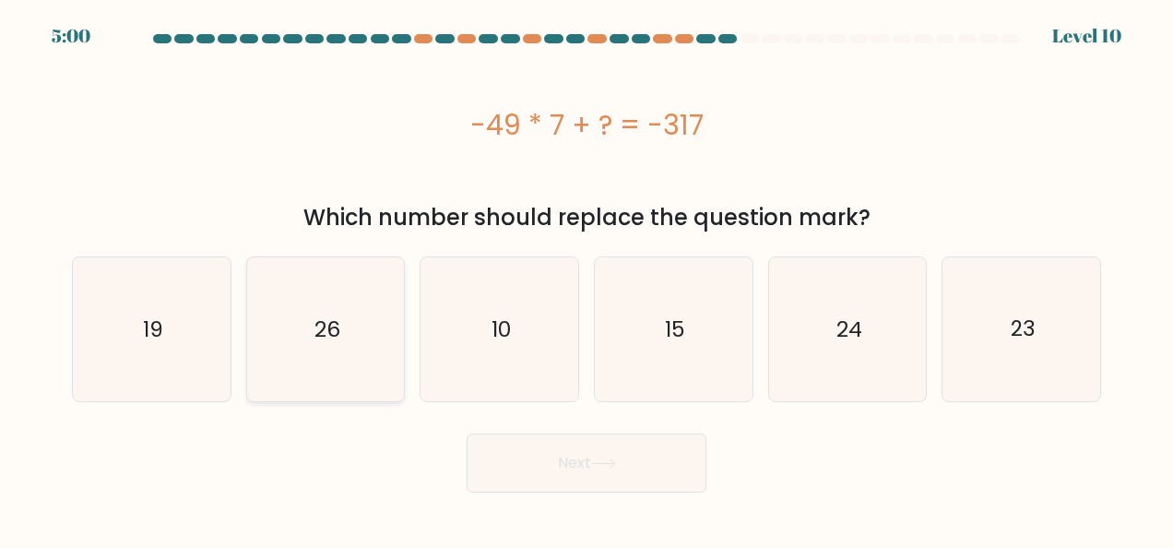
click at [329, 288] on icon "26" at bounding box center [326, 329] width 144 height 144
click at [586, 278] on input "b. 26" at bounding box center [586, 276] width 1 height 5
radio input "true"
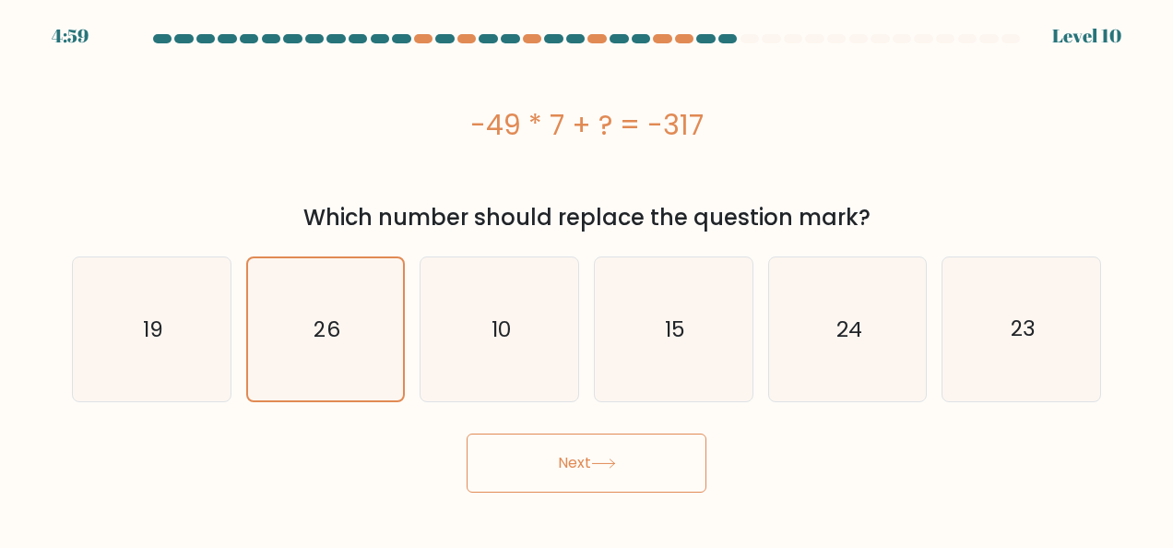
click at [651, 483] on button "Next" at bounding box center [587, 462] width 240 height 59
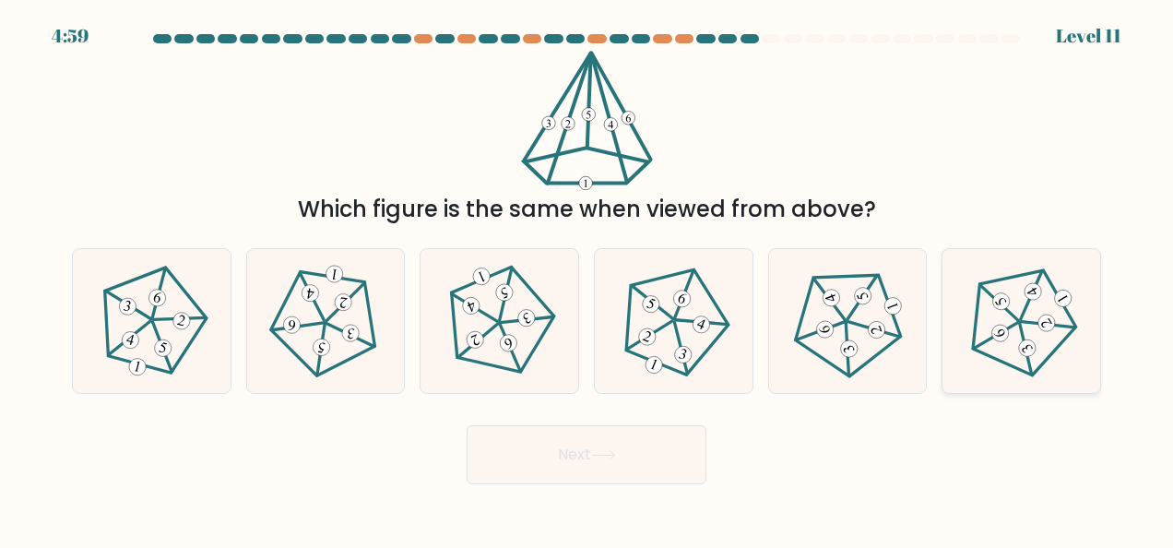
click at [1031, 345] on g at bounding box center [1021, 321] width 149 height 148
click at [587, 278] on input "f." at bounding box center [586, 276] width 1 height 5
radio input "true"
click at [642, 455] on button "Next" at bounding box center [587, 454] width 240 height 59
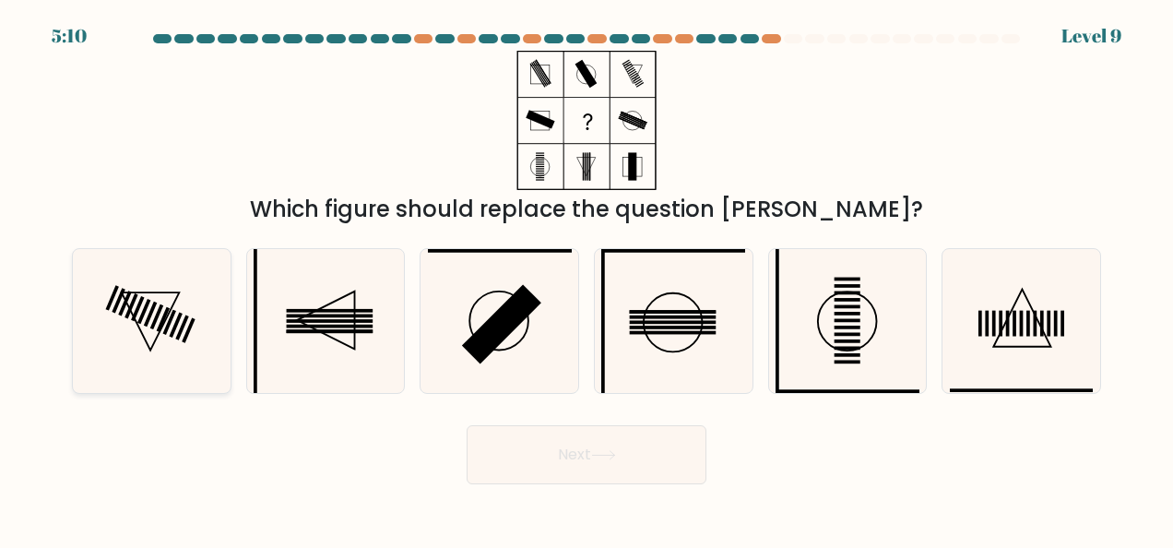
click at [156, 304] on rect at bounding box center [150, 314] width 13 height 25
click at [586, 278] on input "a." at bounding box center [586, 276] width 1 height 5
radio input "true"
click at [552, 460] on button "Next" at bounding box center [587, 454] width 240 height 59
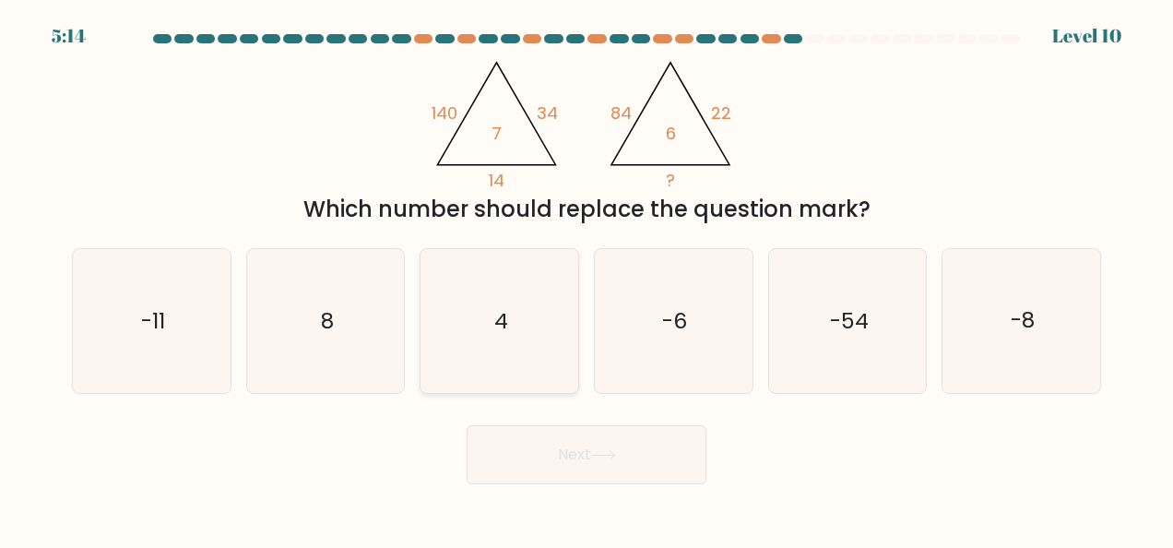
click at [498, 345] on icon "4" at bounding box center [500, 321] width 144 height 144
click at [586, 278] on input "c. 4" at bounding box center [586, 276] width 1 height 5
radio input "true"
click at [579, 450] on button "Next" at bounding box center [587, 454] width 240 height 59
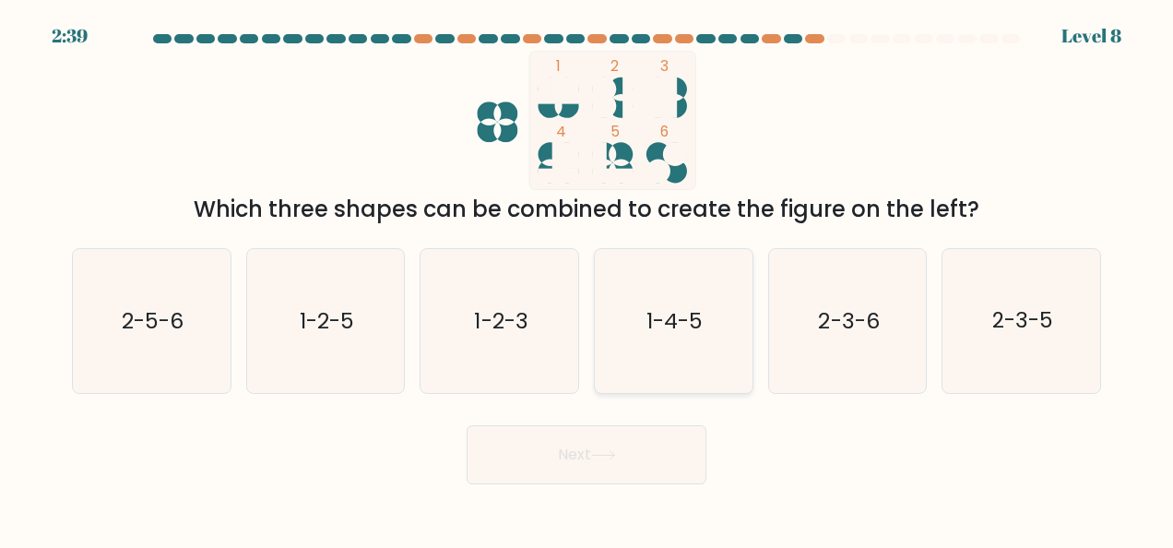
click at [671, 326] on text "1-4-5" at bounding box center [674, 321] width 56 height 30
click at [587, 278] on input "d. 1-4-5" at bounding box center [586, 276] width 1 height 5
radio input "true"
click at [642, 439] on button "Next" at bounding box center [587, 454] width 240 height 59
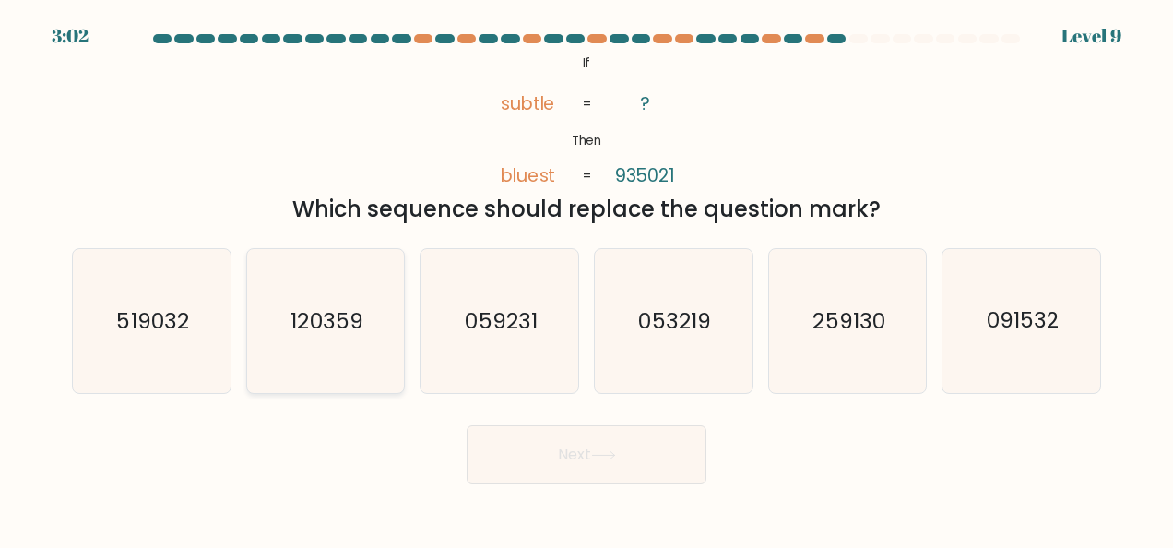
click at [322, 328] on text "120359" at bounding box center [327, 321] width 72 height 30
click at [586, 278] on input "b. 120359" at bounding box center [586, 276] width 1 height 5
radio input "true"
click at [631, 470] on button "Next" at bounding box center [587, 454] width 240 height 59
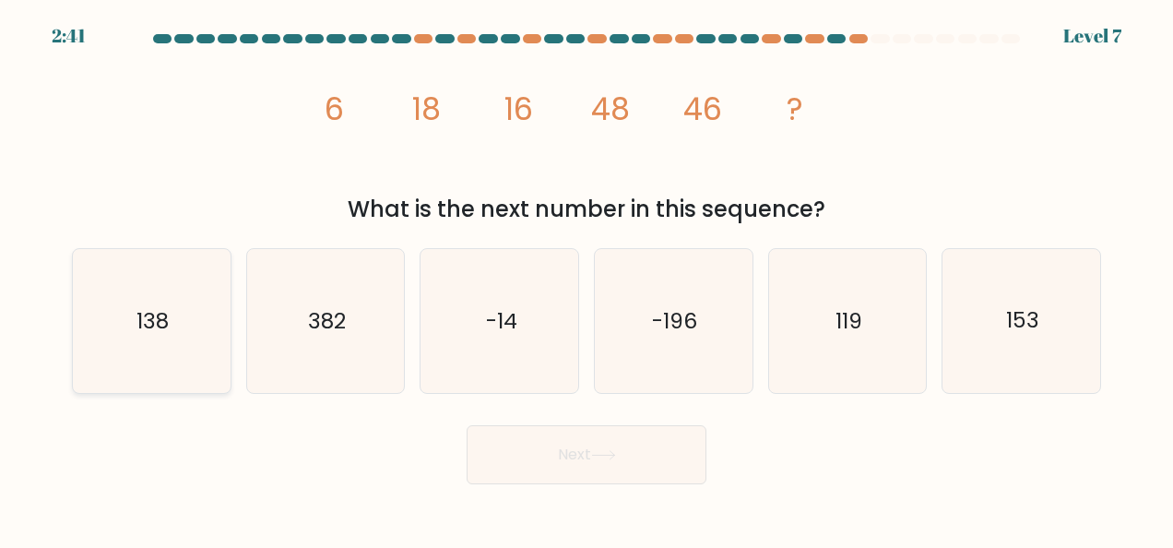
click at [116, 350] on icon "138" at bounding box center [151, 321] width 144 height 144
click at [586, 278] on input "a. 138" at bounding box center [586, 276] width 1 height 5
radio input "true"
click at [594, 462] on button "Next" at bounding box center [587, 454] width 240 height 59
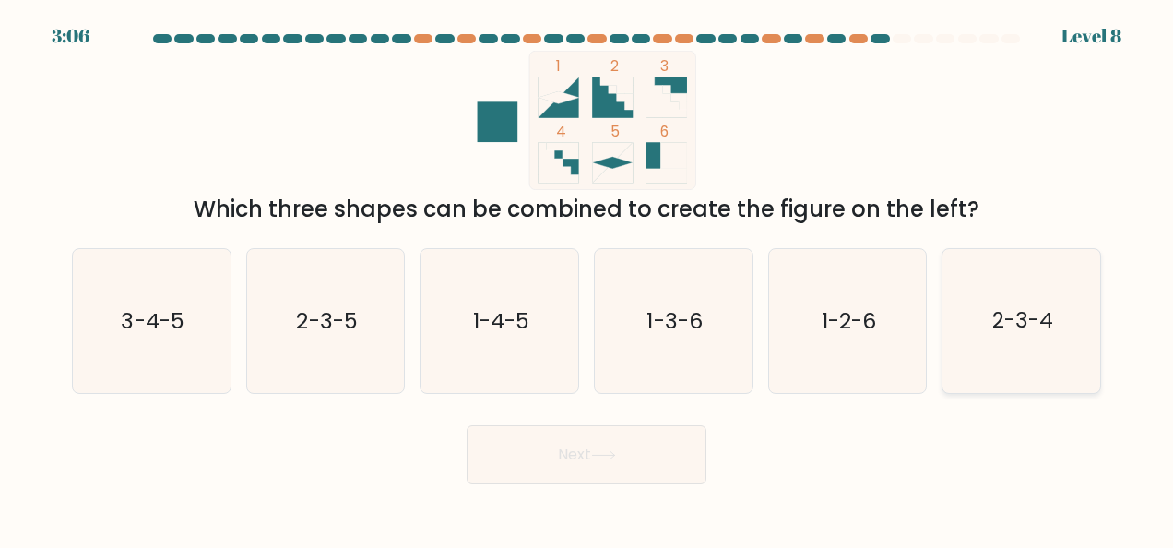
drag, startPoint x: 1083, startPoint y: 337, endPoint x: 1036, endPoint y: 356, distance: 49.7
click at [1080, 337] on icon "2-3-4" at bounding box center [1022, 321] width 144 height 144
click at [587, 278] on input "f. 2-3-4" at bounding box center [586, 276] width 1 height 5
radio input "true"
click at [568, 440] on button "Next" at bounding box center [587, 454] width 240 height 59
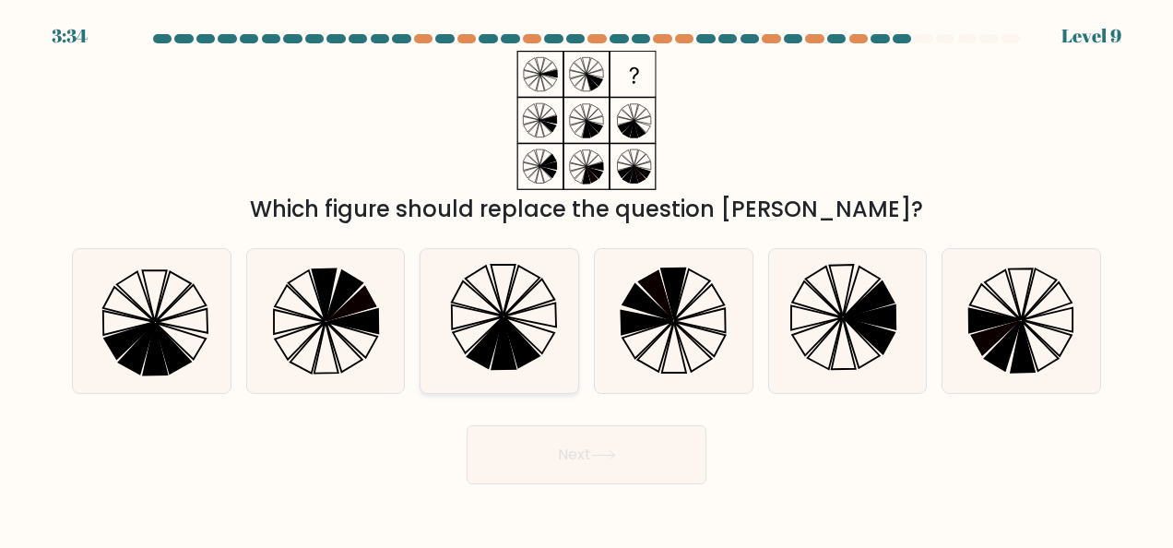
click at [501, 313] on icon at bounding box center [484, 290] width 38 height 49
click at [586, 278] on input "c." at bounding box center [586, 276] width 1 height 5
radio input "true"
click at [531, 446] on button "Next" at bounding box center [587, 454] width 240 height 59
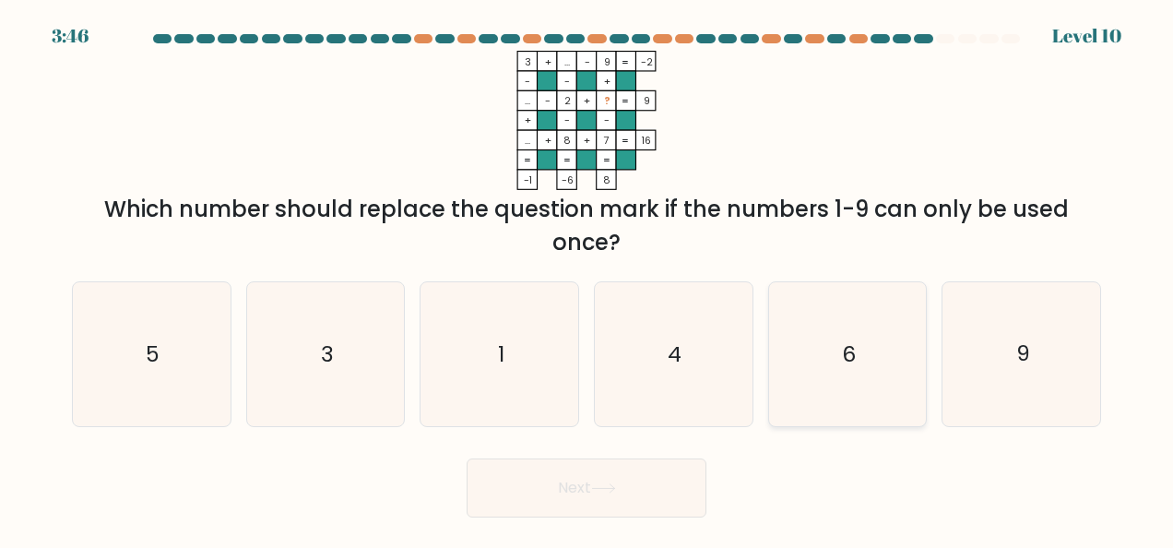
click at [861, 365] on icon "6" at bounding box center [847, 354] width 144 height 144
click at [587, 278] on input "e. 6" at bounding box center [586, 276] width 1 height 5
radio input "true"
click at [625, 473] on button "Next" at bounding box center [587, 487] width 240 height 59
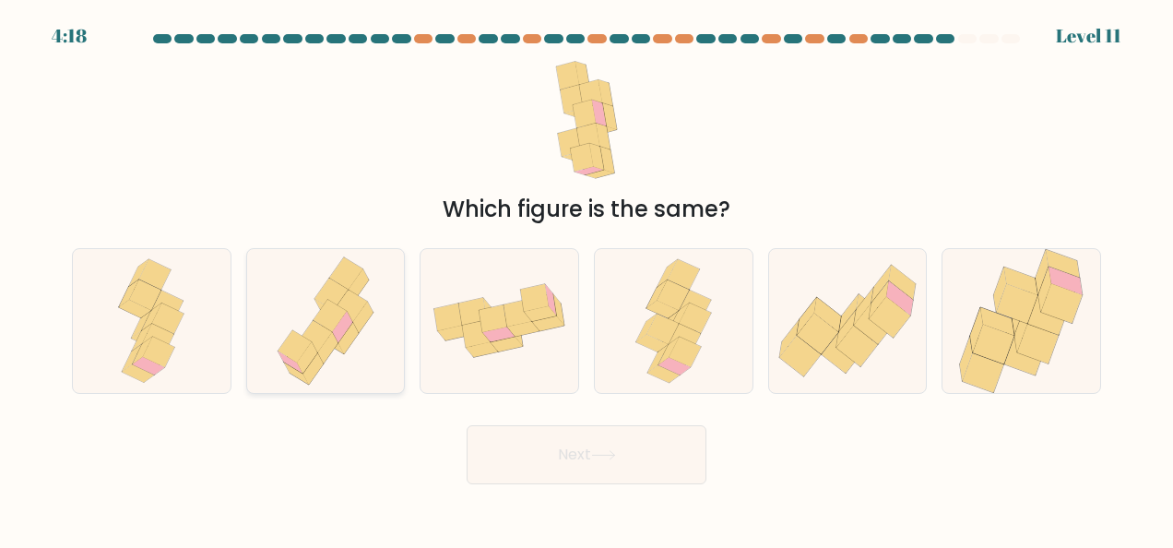
click at [292, 330] on icon at bounding box center [295, 346] width 34 height 32
click at [586, 278] on input "b." at bounding box center [586, 276] width 1 height 5
radio input "true"
click at [502, 461] on button "Next" at bounding box center [587, 454] width 240 height 59
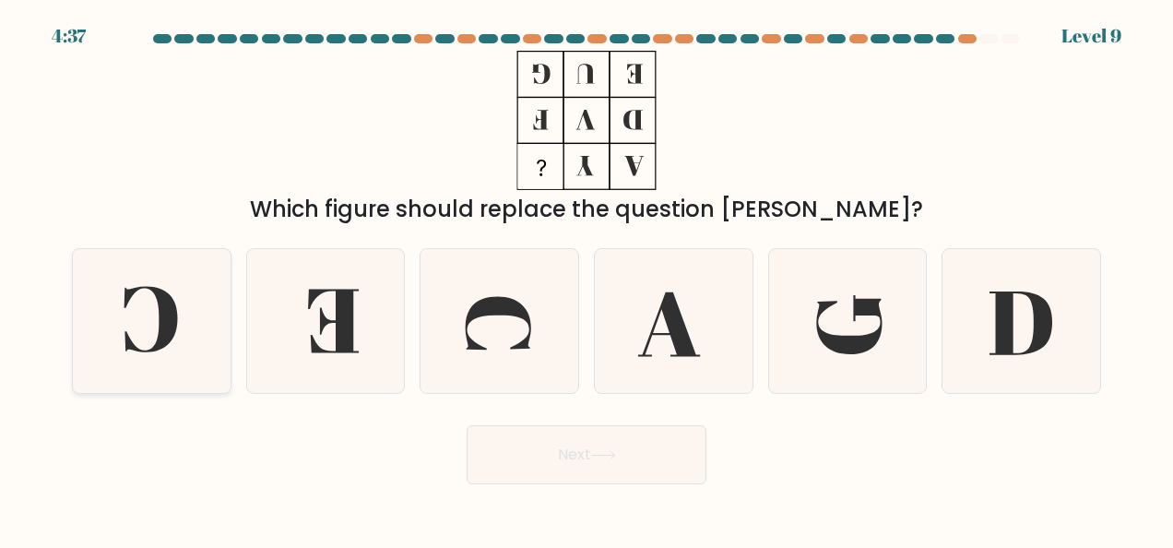
click at [179, 287] on icon at bounding box center [151, 321] width 144 height 144
click at [586, 278] on input "a." at bounding box center [586, 276] width 1 height 5
radio input "true"
click at [609, 453] on icon at bounding box center [603, 455] width 25 height 10
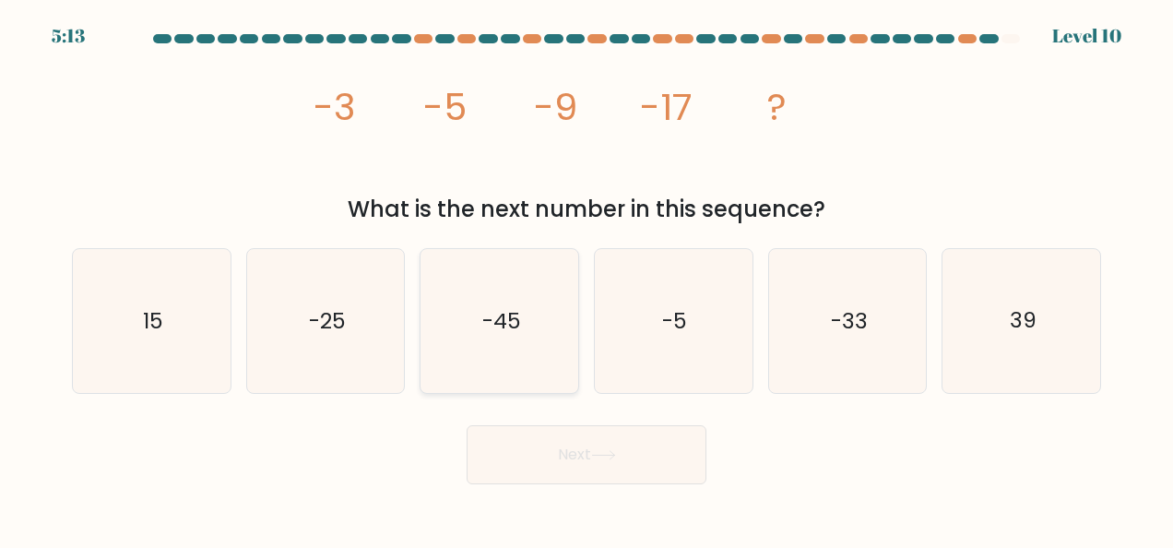
click at [530, 336] on icon "-45" at bounding box center [500, 321] width 144 height 144
click at [586, 278] on input "c. -45" at bounding box center [586, 276] width 1 height 5
radio input "true"
click at [572, 453] on button "Next" at bounding box center [587, 454] width 240 height 59
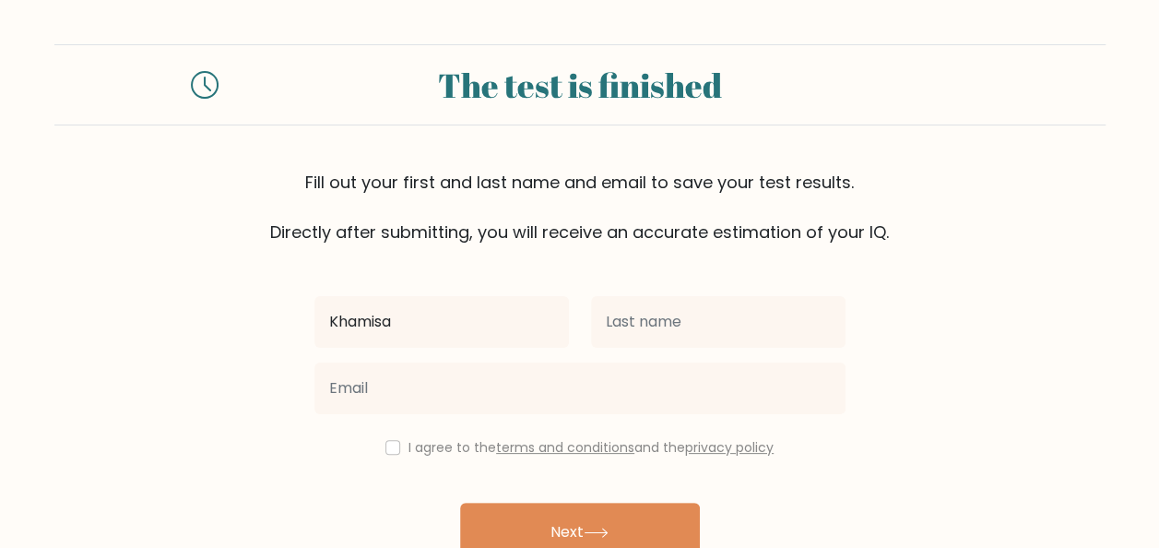
type input "Khamisa"
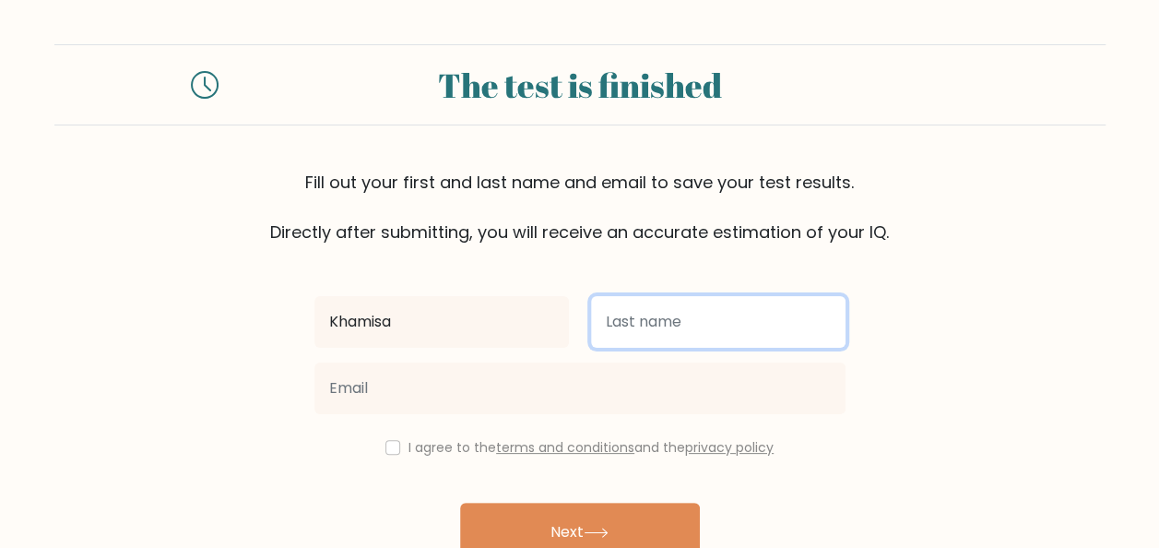
click at [594, 321] on input "text" at bounding box center [718, 322] width 255 height 52
type input "Mandan"
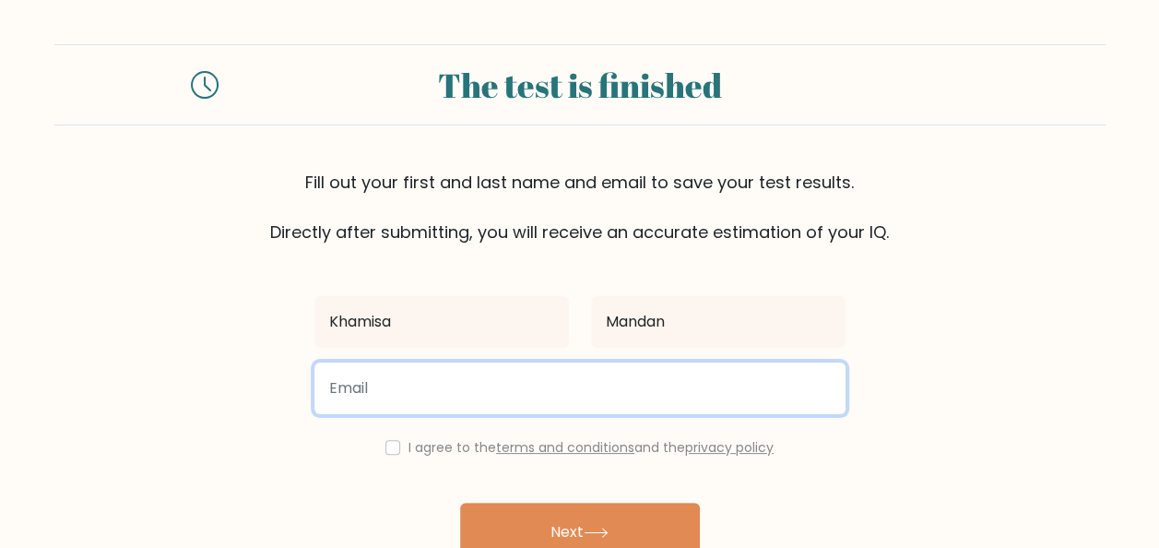
click at [574, 381] on input "email" at bounding box center [579, 388] width 531 height 52
type input "adjkhamisa@gmail.com"
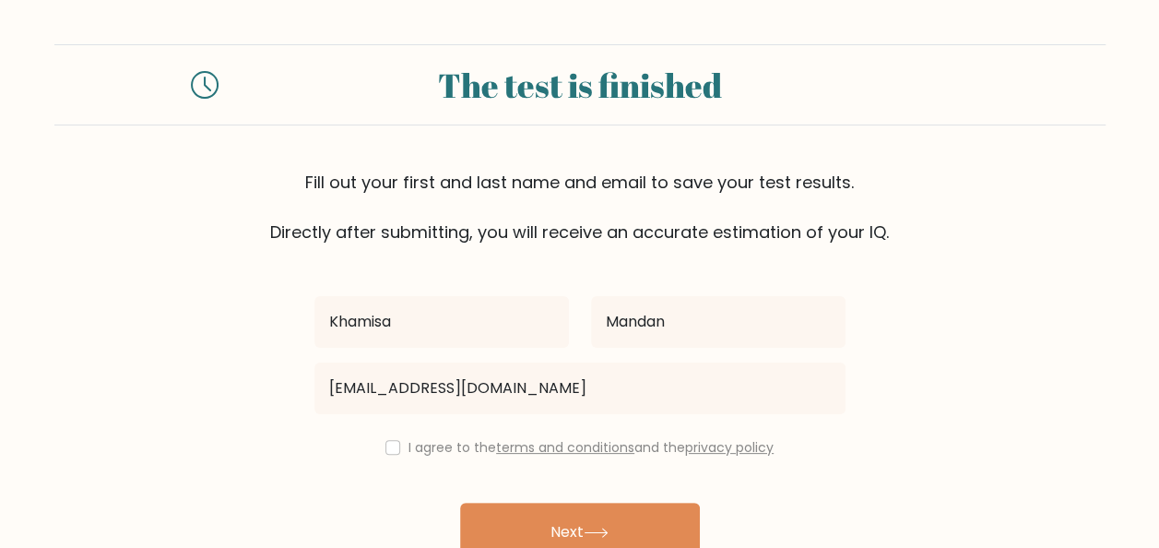
click at [397, 444] on div "I agree to the terms and conditions and the privacy policy" at bounding box center [579, 447] width 553 height 22
click at [385, 447] on input "checkbox" at bounding box center [392, 447] width 15 height 15
checkbox input "true"
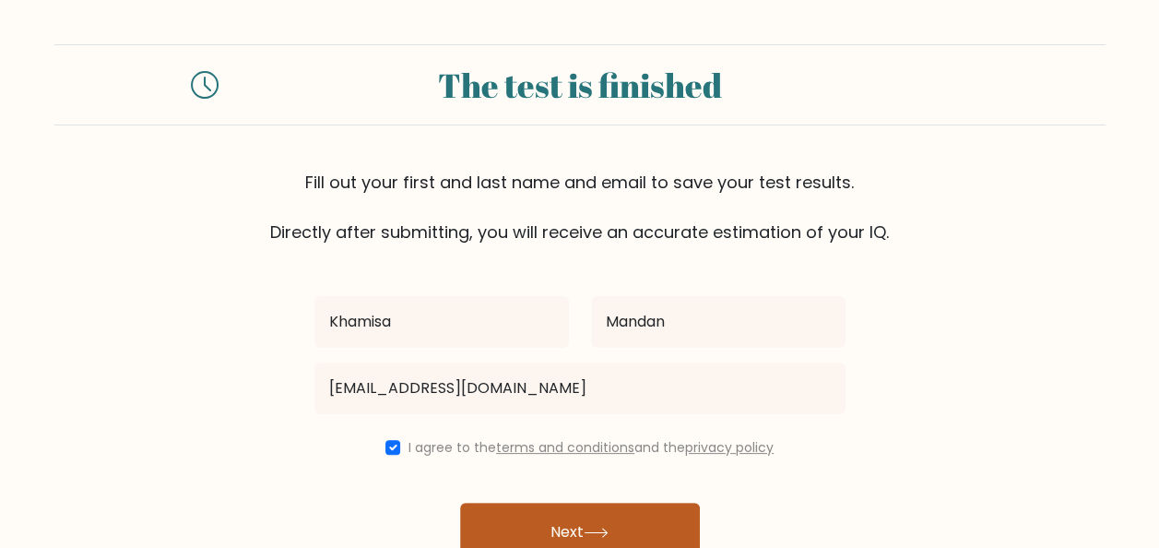
click at [516, 520] on button "Next" at bounding box center [580, 532] width 240 height 59
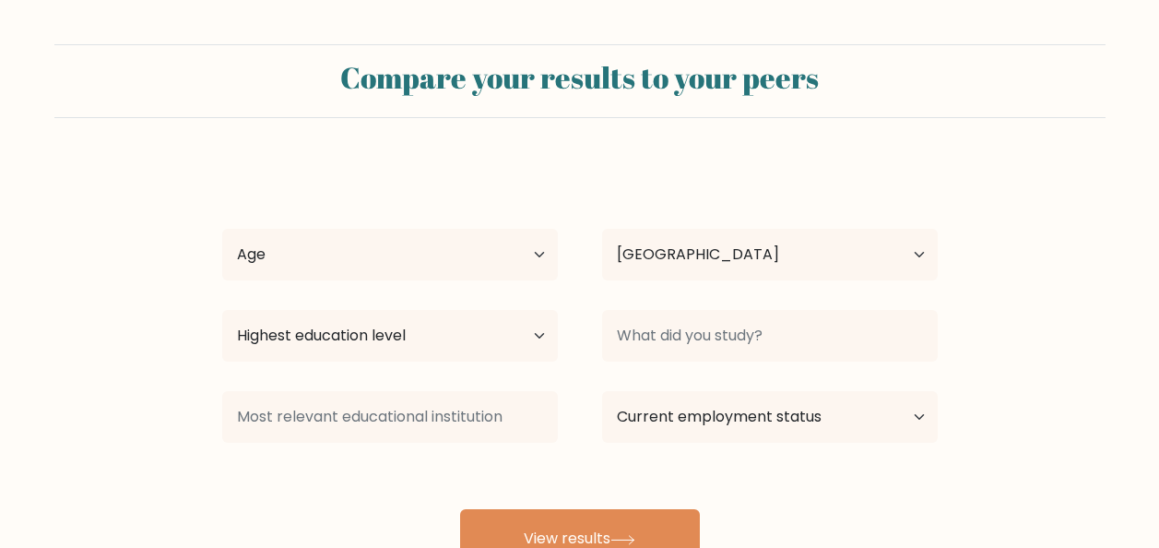
select select "PH"
click at [481, 262] on select "Age Under 18 years old 18-24 years old 25-34 years old 35-44 years old 45-54 ye…" at bounding box center [390, 255] width 336 height 52
select select "25_34"
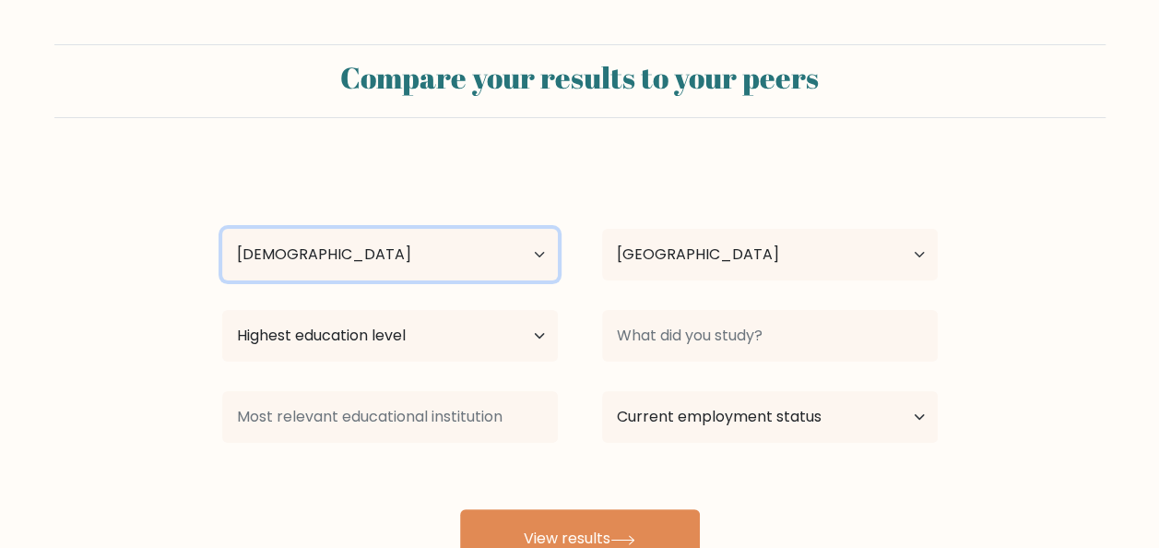
click at [222, 229] on select "Age Under 18 years old 18-24 years old 25-34 years old 35-44 years old 45-54 ye…" at bounding box center [390, 255] width 336 height 52
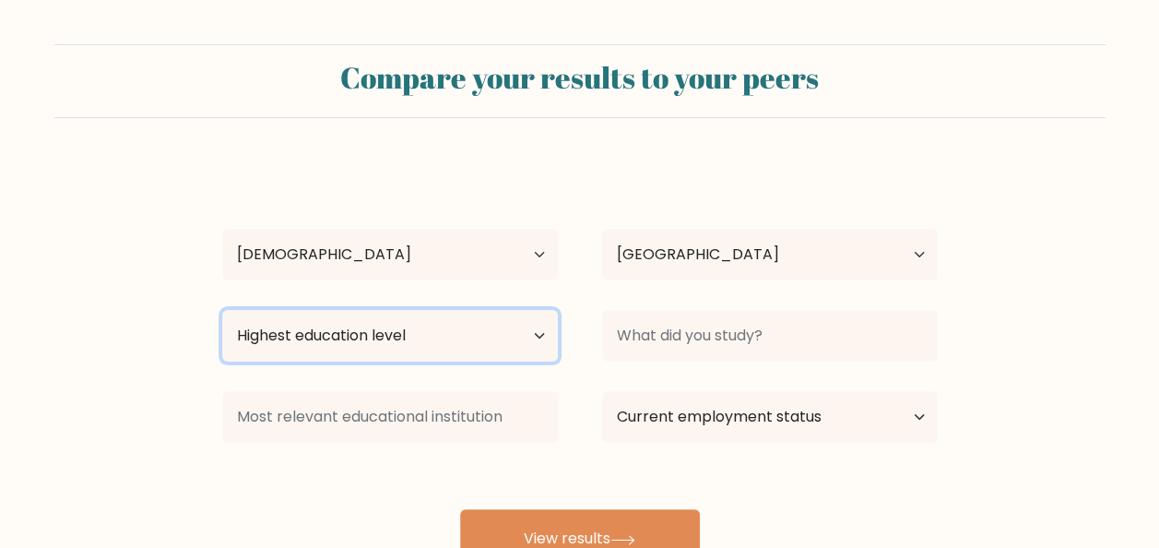
click at [456, 339] on select "Highest education level No schooling Primary Lower Secondary Upper Secondary Oc…" at bounding box center [390, 336] width 336 height 52
select select "bachelors_degree"
click at [222, 310] on select "Highest education level No schooling Primary Lower Secondary Upper Secondary Oc…" at bounding box center [390, 336] width 336 height 52
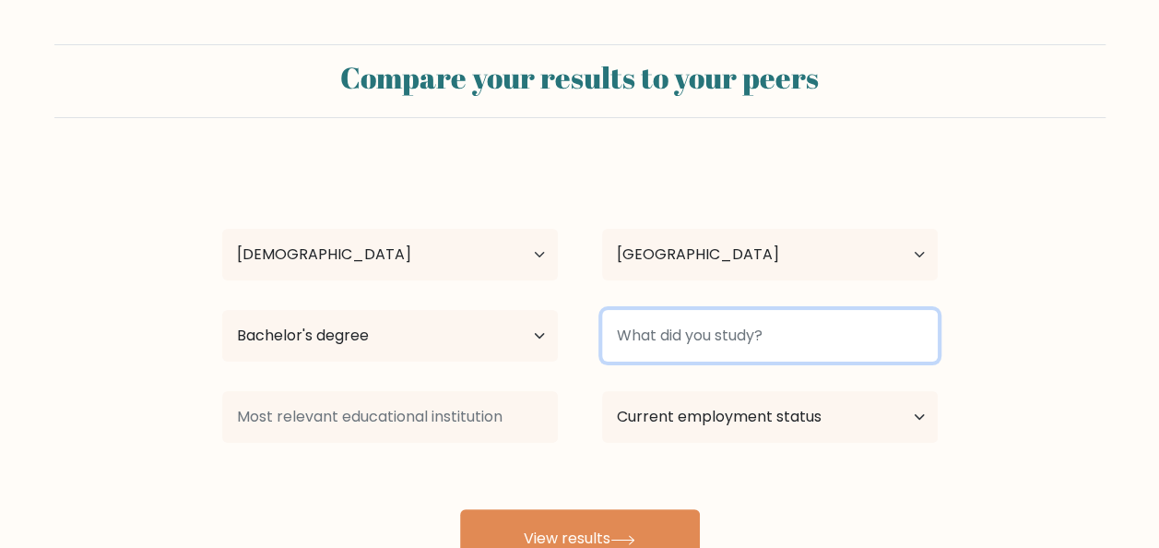
click at [715, 336] on input at bounding box center [770, 336] width 336 height 52
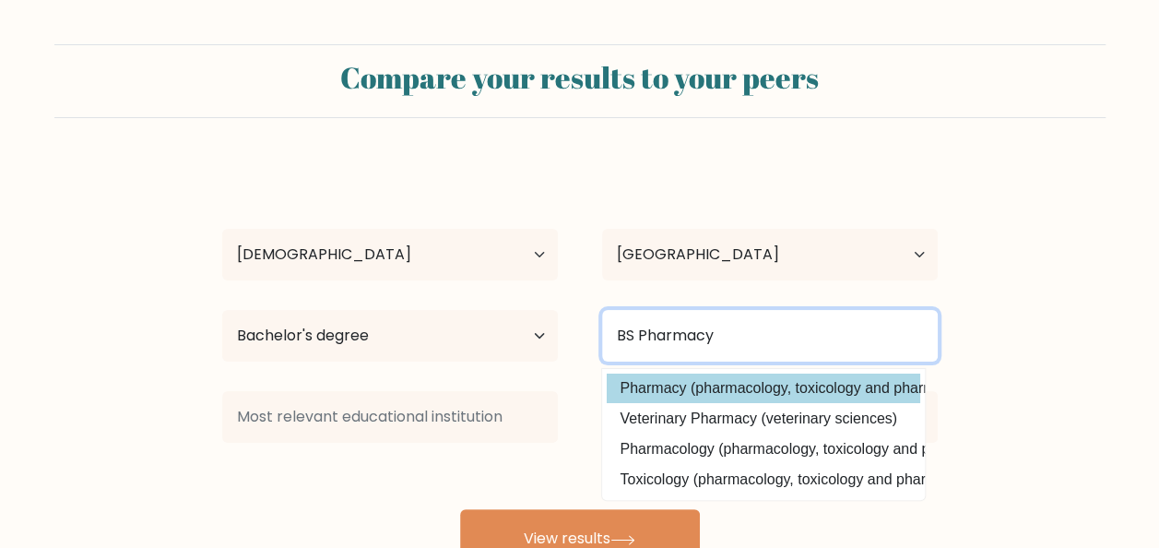
type input "BS Pharmacy"
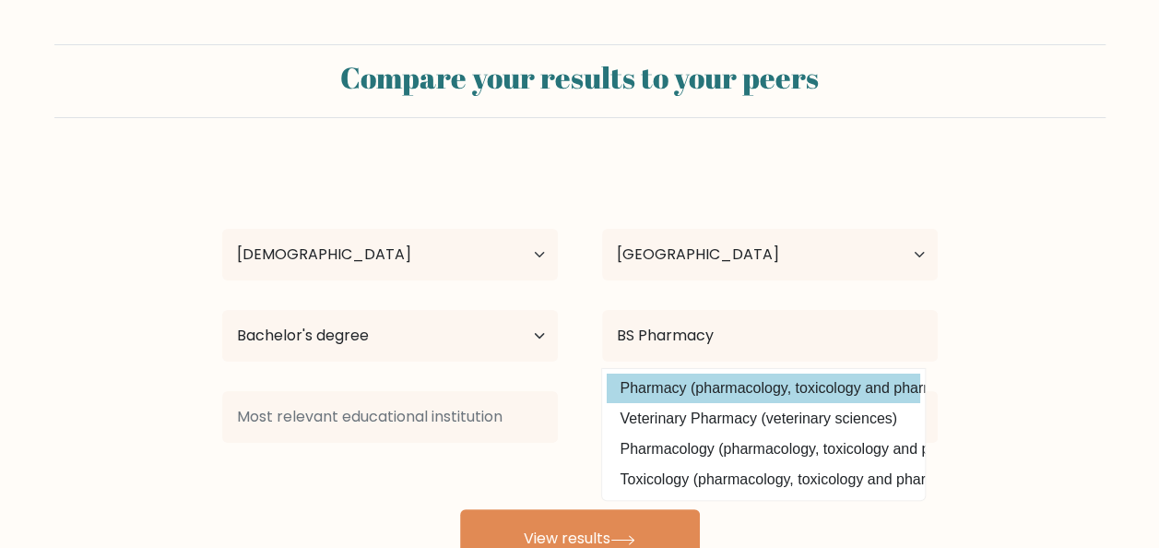
click at [706, 381] on div "Khamisa Mandan Age Under 18 years old 18-24 years old 25-34 years old 35-44 yea…" at bounding box center [580, 365] width 738 height 406
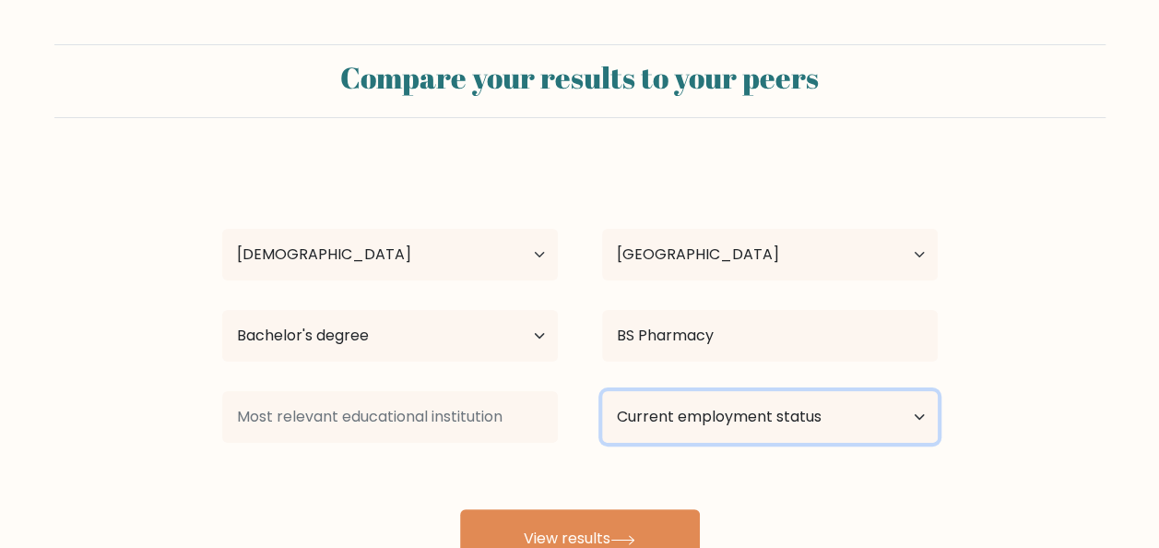
click at [625, 410] on select "Current employment status Employed Student Retired Other / prefer not to answer" at bounding box center [770, 417] width 336 height 52
select select "employed"
click at [602, 391] on select "Current employment status Employed Student Retired Other / prefer not to answer" at bounding box center [770, 417] width 336 height 52
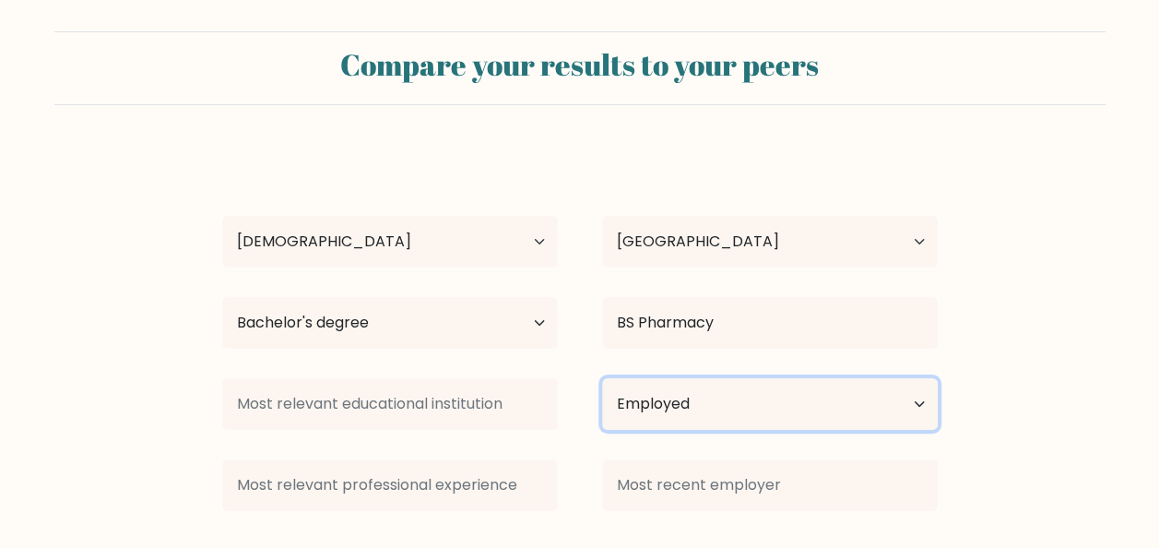
scroll to position [151, 0]
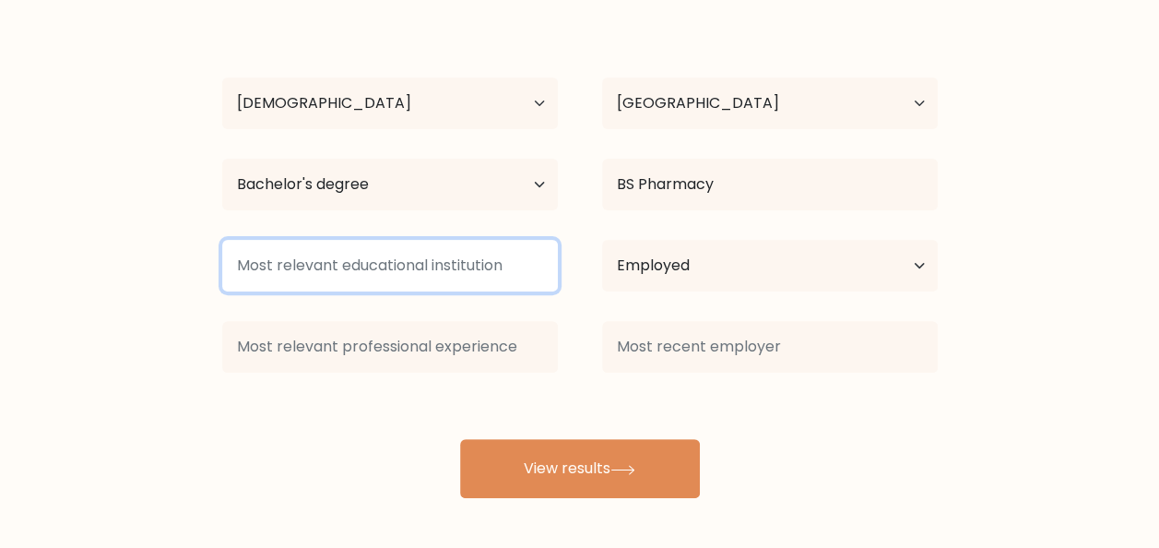
click at [455, 261] on input at bounding box center [390, 266] width 336 height 52
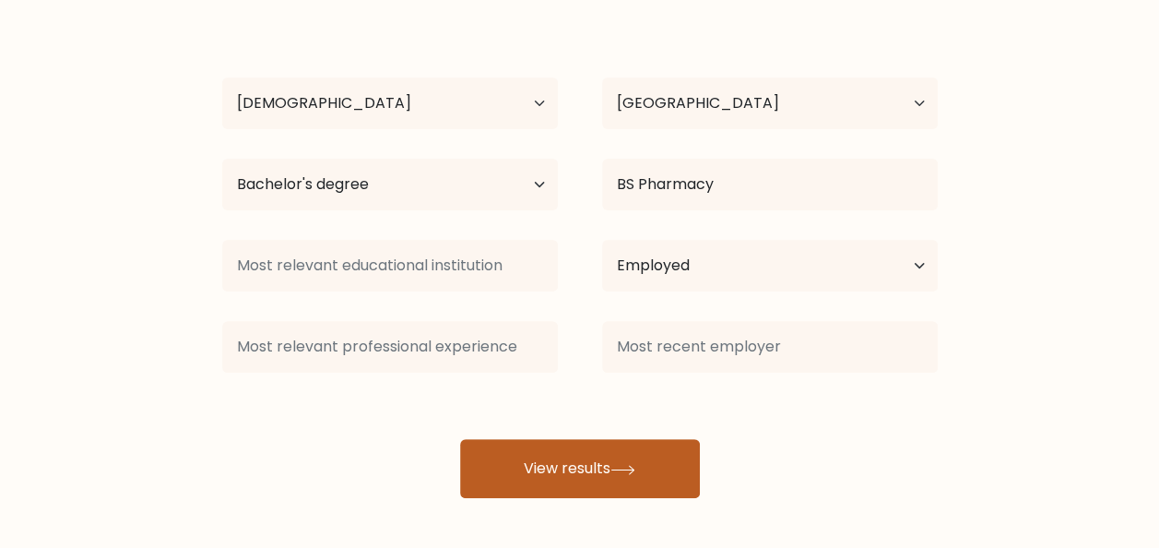
click at [594, 480] on button "View results" at bounding box center [580, 468] width 240 height 59
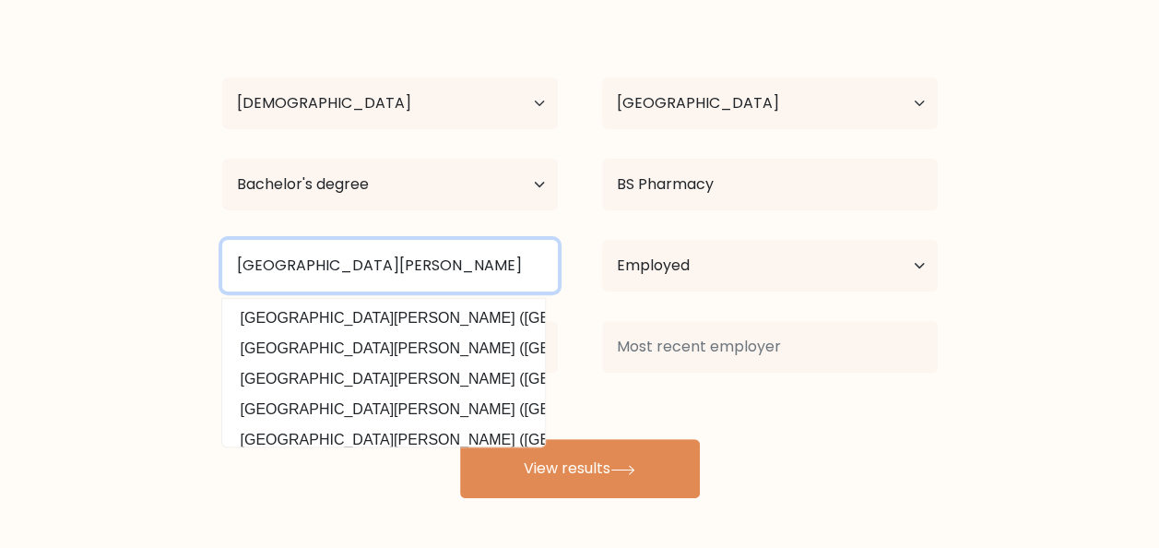
type input "San Pedro College"
click at [460, 439] on button "View results" at bounding box center [580, 468] width 240 height 59
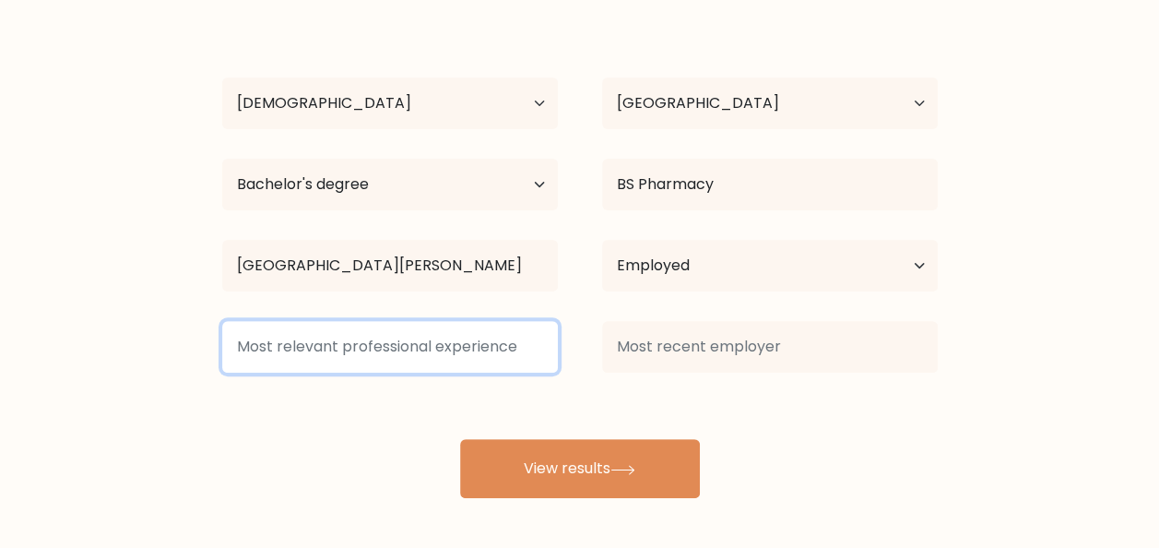
click at [454, 350] on input at bounding box center [390, 347] width 336 height 52
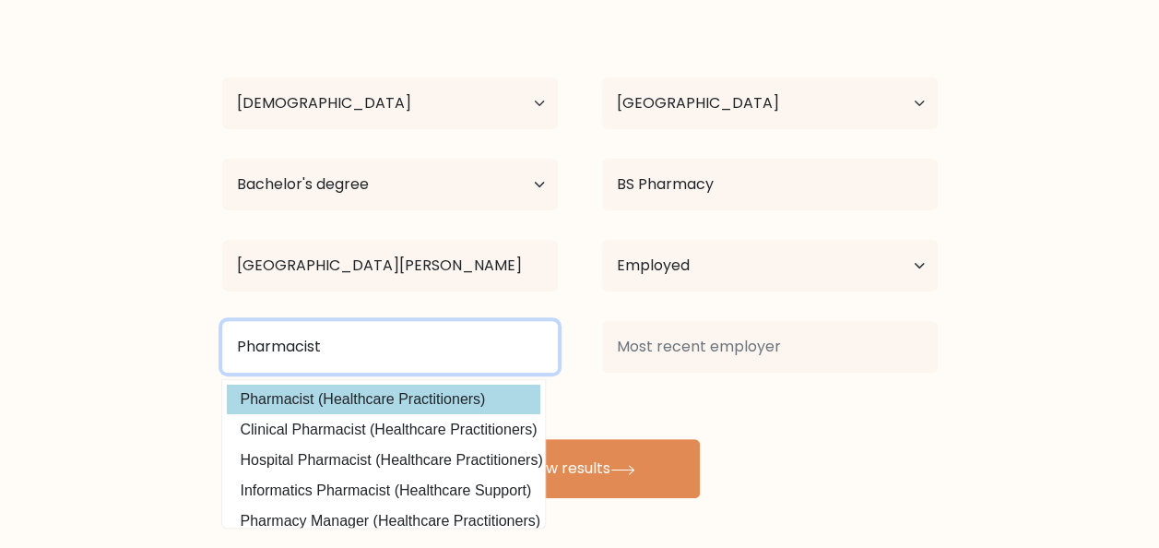
type input "Pharmacist"
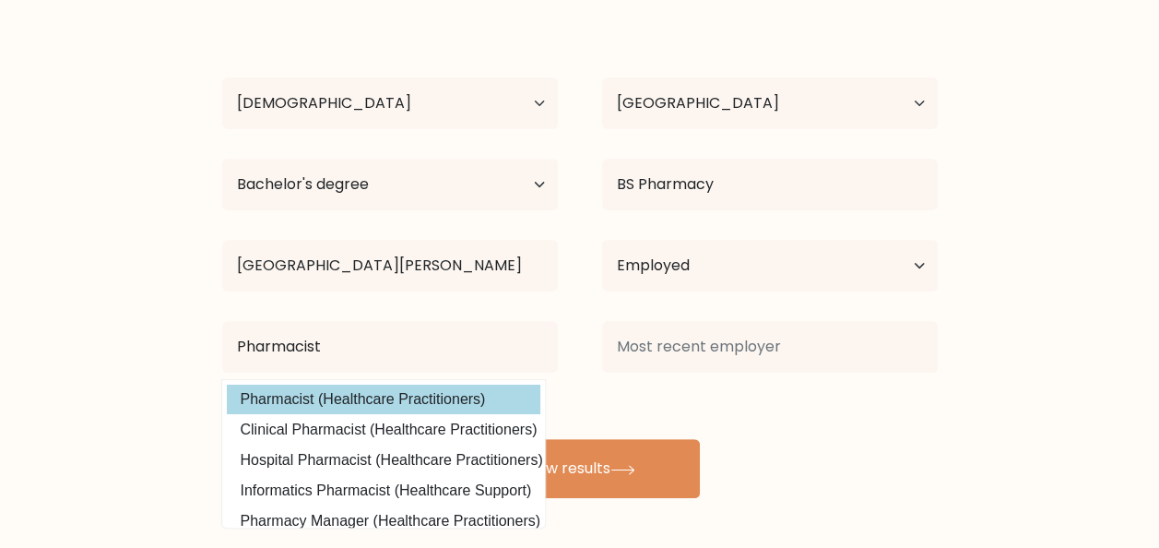
click at [429, 400] on option "Pharmacist (Healthcare Practitioners)" at bounding box center [384, 400] width 314 height 30
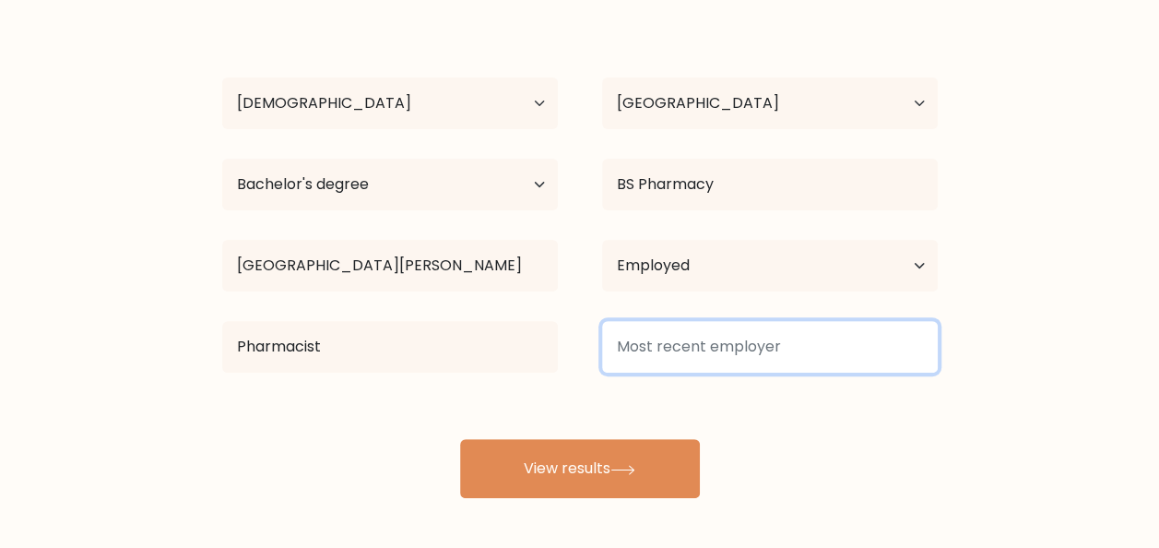
click at [745, 358] on input at bounding box center [770, 347] width 336 height 52
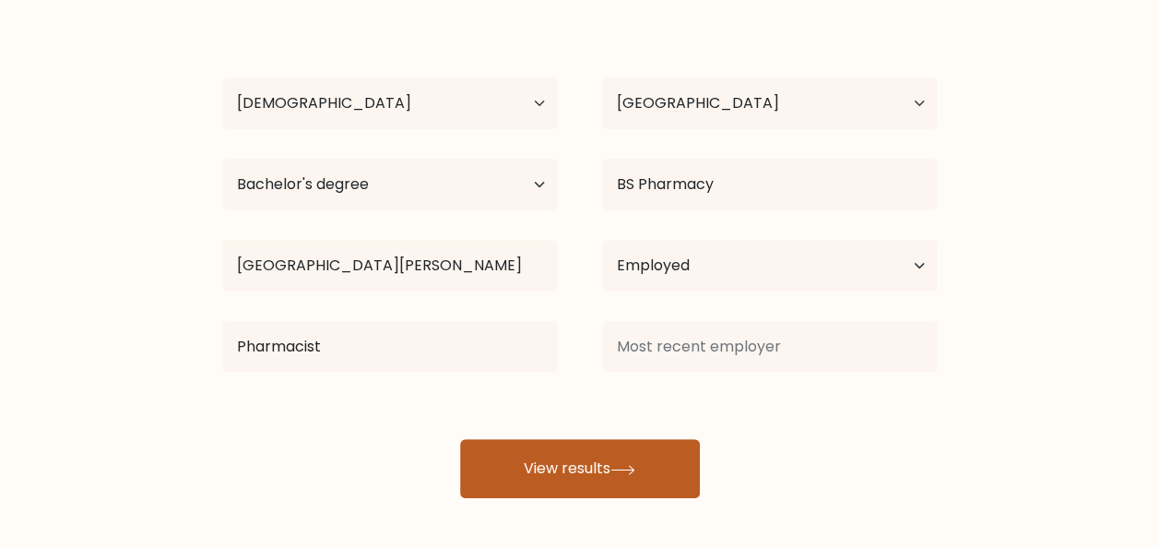
click at [583, 482] on button "View results" at bounding box center [580, 468] width 240 height 59
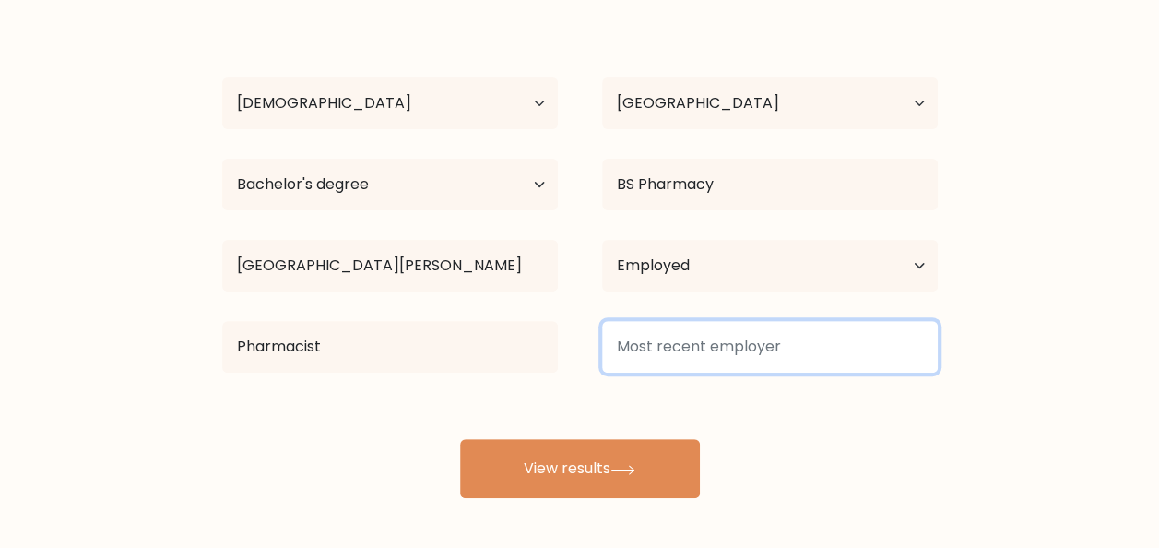
click at [735, 343] on input at bounding box center [770, 347] width 336 height 52
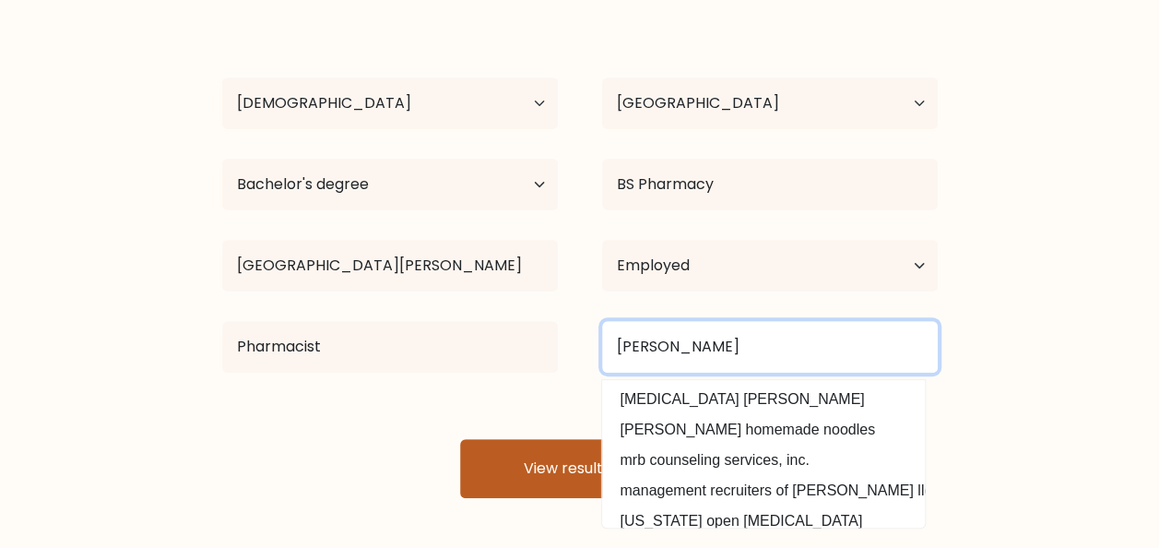
type input "Mr. Frederick"
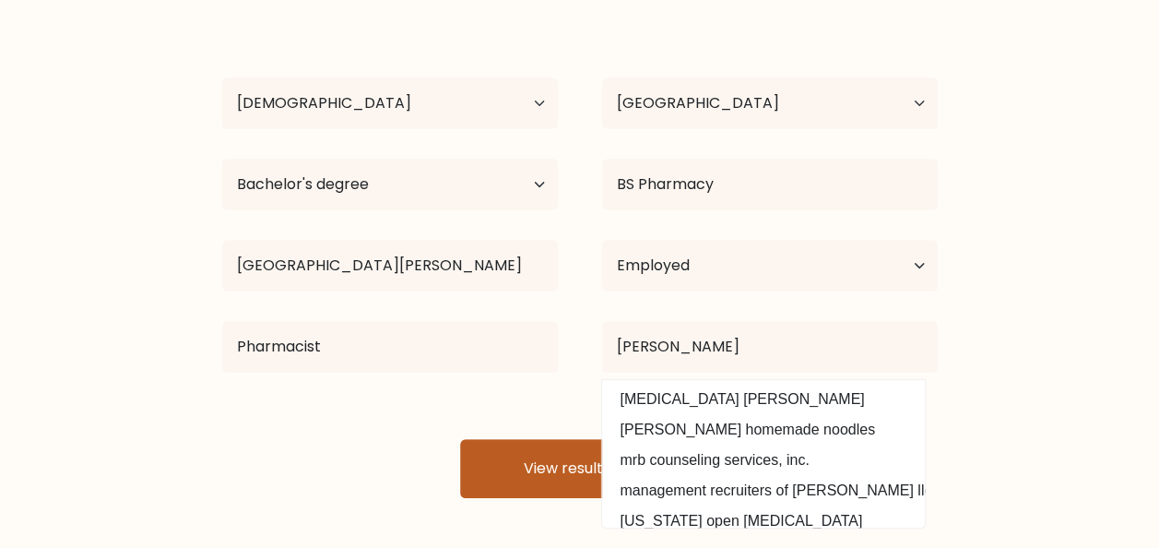
click at [562, 461] on button "View results" at bounding box center [580, 468] width 240 height 59
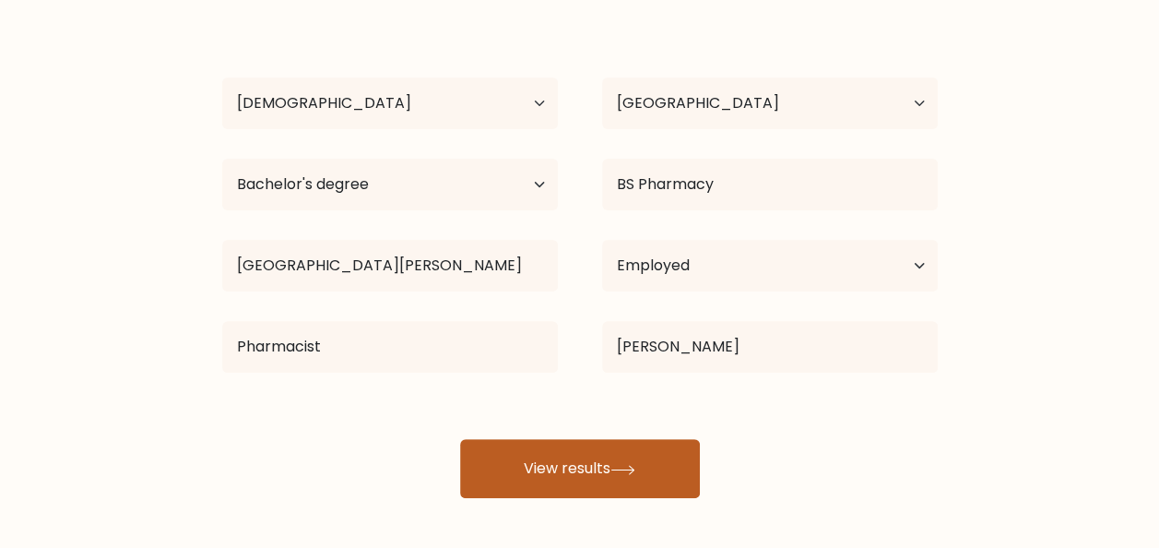
click at [562, 461] on button "View results" at bounding box center [580, 468] width 240 height 59
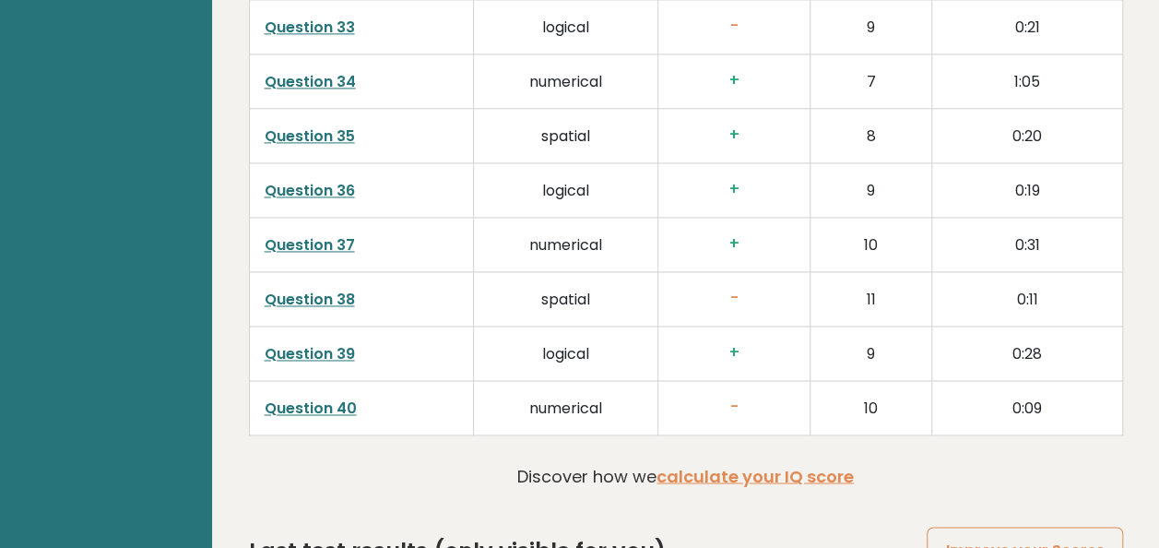
scroll to position [4837, 0]
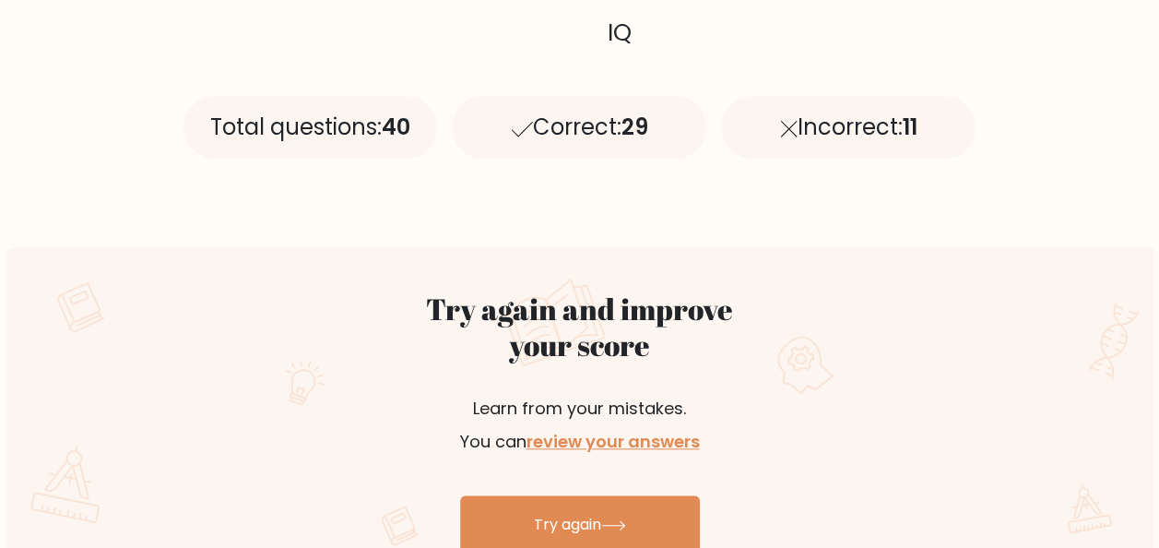
scroll to position [922, 0]
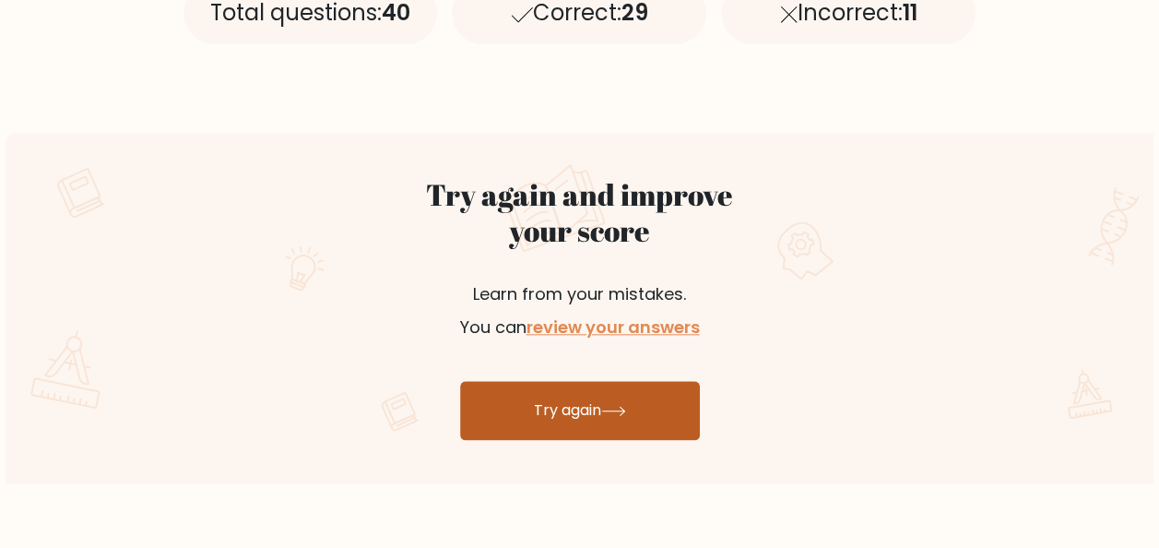
click at [566, 408] on link "Try again" at bounding box center [580, 410] width 240 height 59
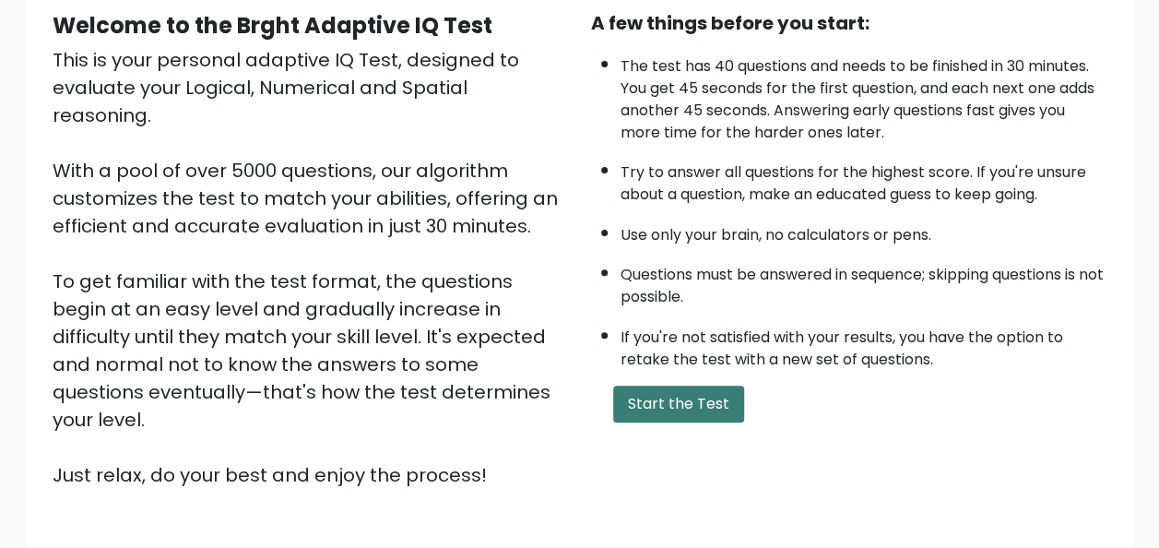
scroll to position [297, 0]
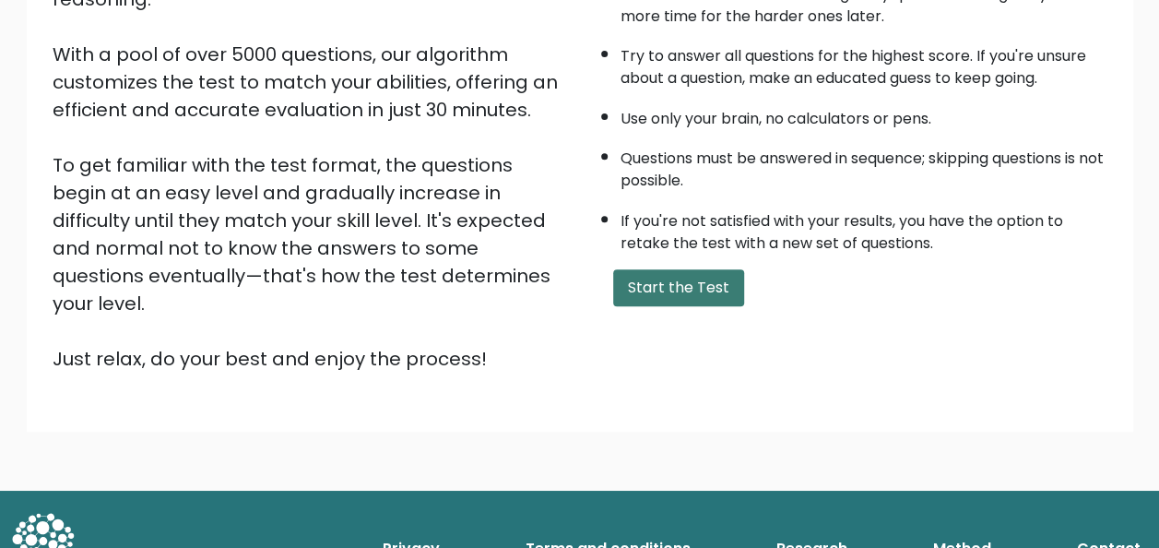
click at [680, 292] on button "Start the Test" at bounding box center [678, 287] width 131 height 37
